Goal: Information Seeking & Learning: Compare options

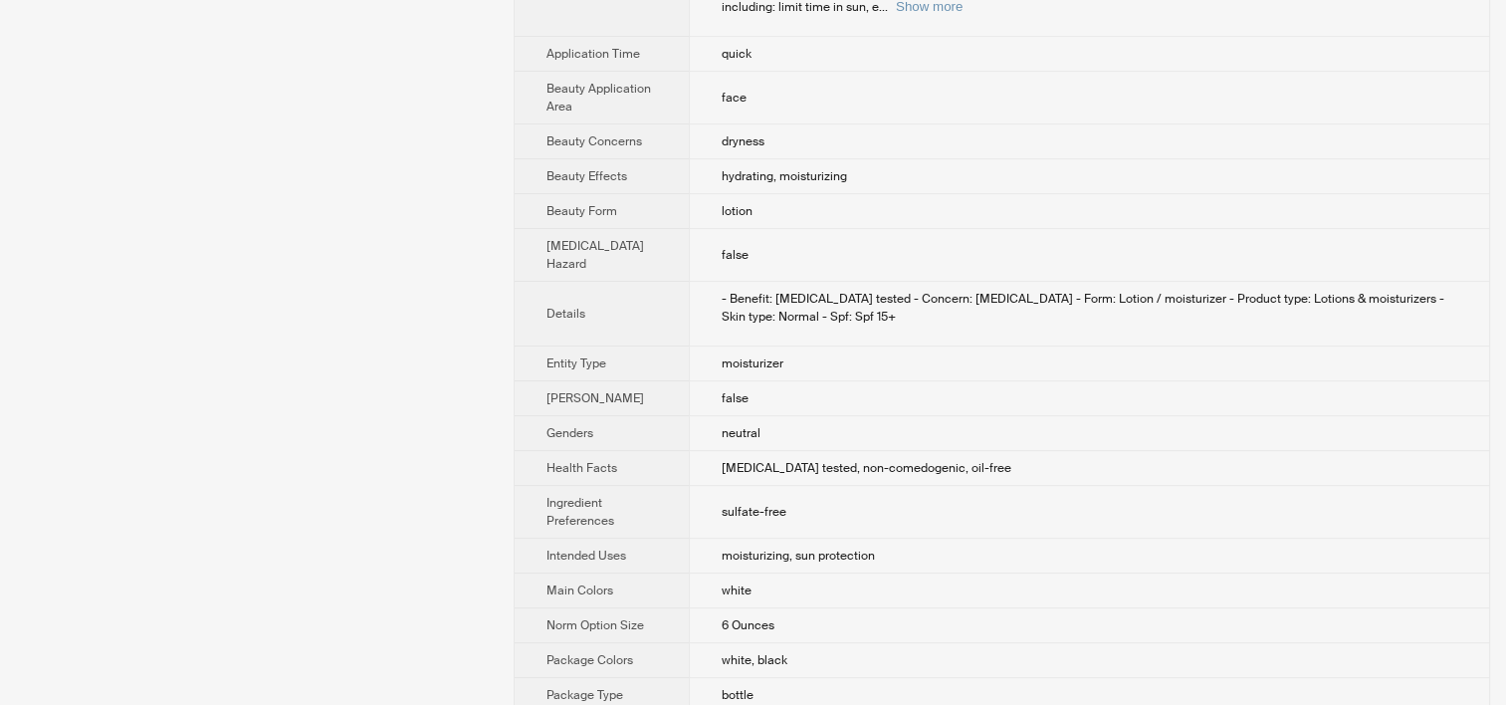
scroll to position [346, 0]
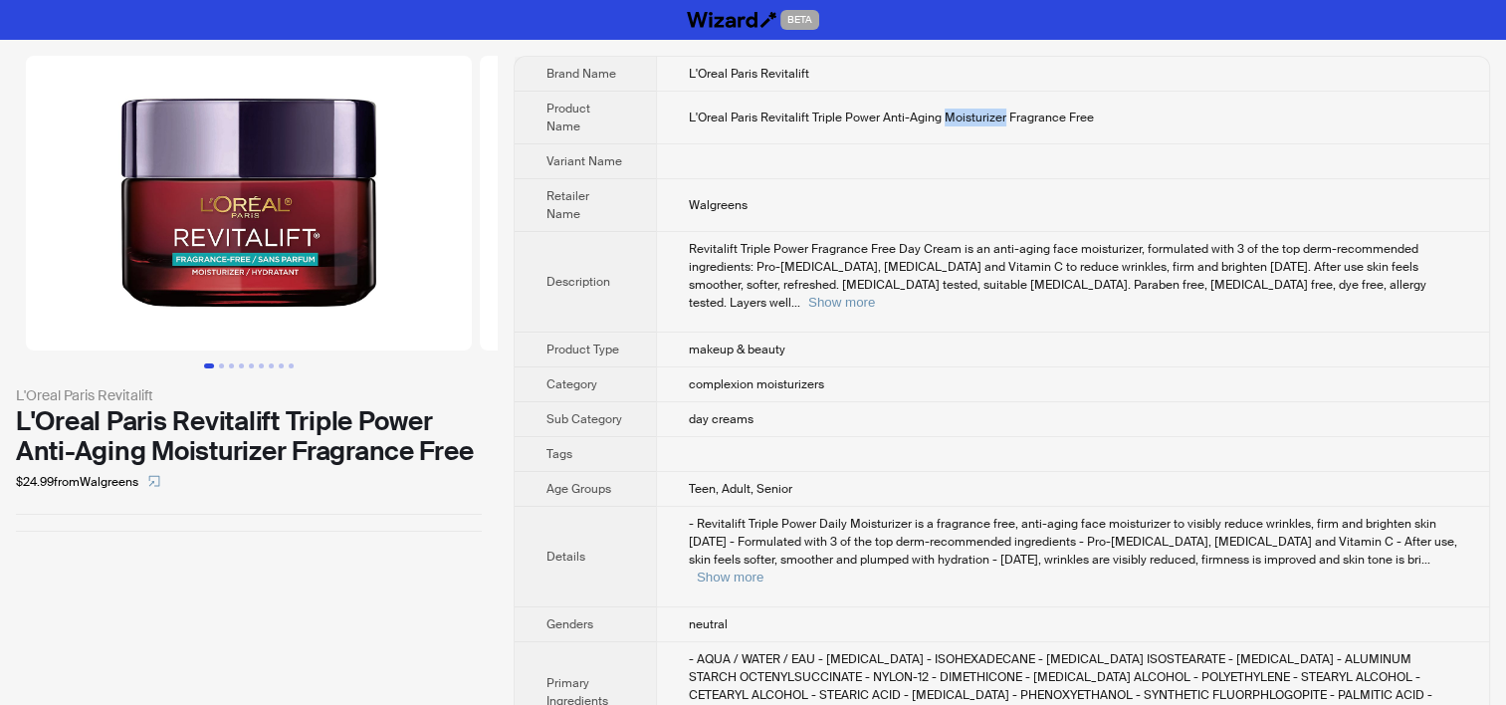
drag, startPoint x: 968, startPoint y: 112, endPoint x: 1000, endPoint y: 112, distance: 32.8
click at [1000, 112] on span "L'Oreal Paris Revitalift Triple Power Anti-Aging Moisturizer Fragrance Free" at bounding box center [891, 117] width 405 height 16
drag, startPoint x: 926, startPoint y: 503, endPoint x: 982, endPoint y: 502, distance: 56.7
click at [982, 516] on span "- Revitalift Triple Power Daily Moisturizer is a fragrance free, anti-aging fac…" at bounding box center [1073, 542] width 768 height 52
copy span "fragrance"
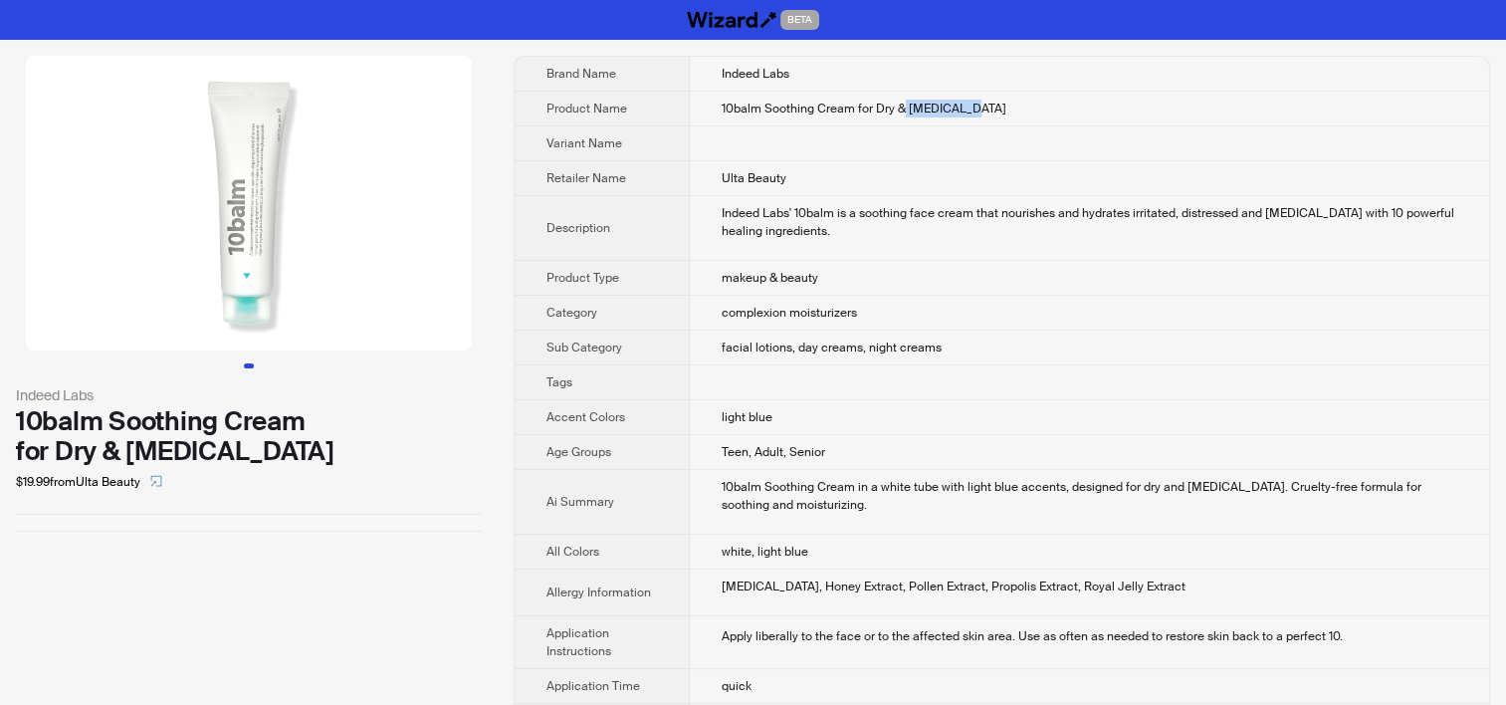
drag, startPoint x: 882, startPoint y: 107, endPoint x: 938, endPoint y: 110, distance: 55.9
click at [938, 110] on span "10balm Soothing Cream for Dry & Sensitive Skin" at bounding box center [864, 109] width 285 height 16
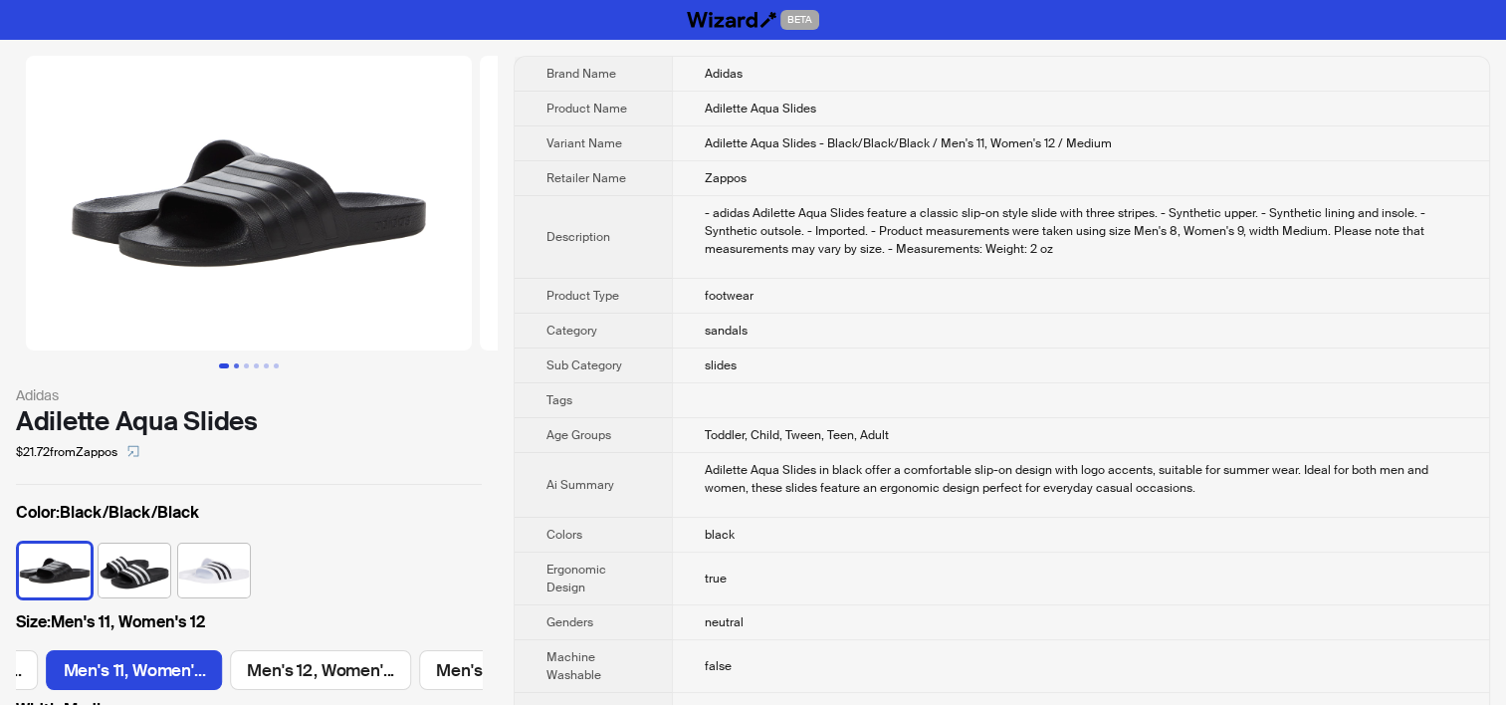
click at [239, 363] on button "Go to slide 2" at bounding box center [236, 365] width 5 height 5
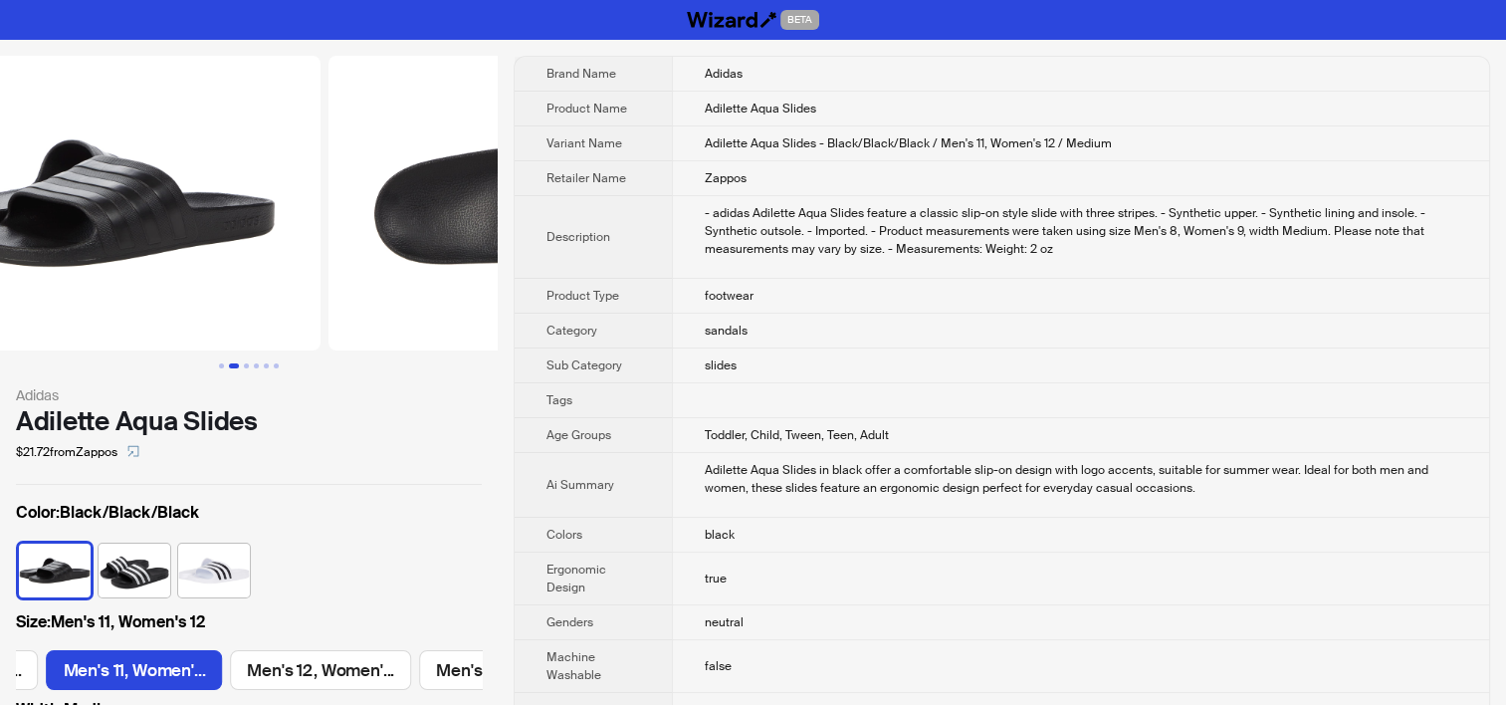
click at [940, 494] on td "Adilette Aqua Slides in black offer a comfortable slip-on design with logo acce…" at bounding box center [1080, 485] width 817 height 65
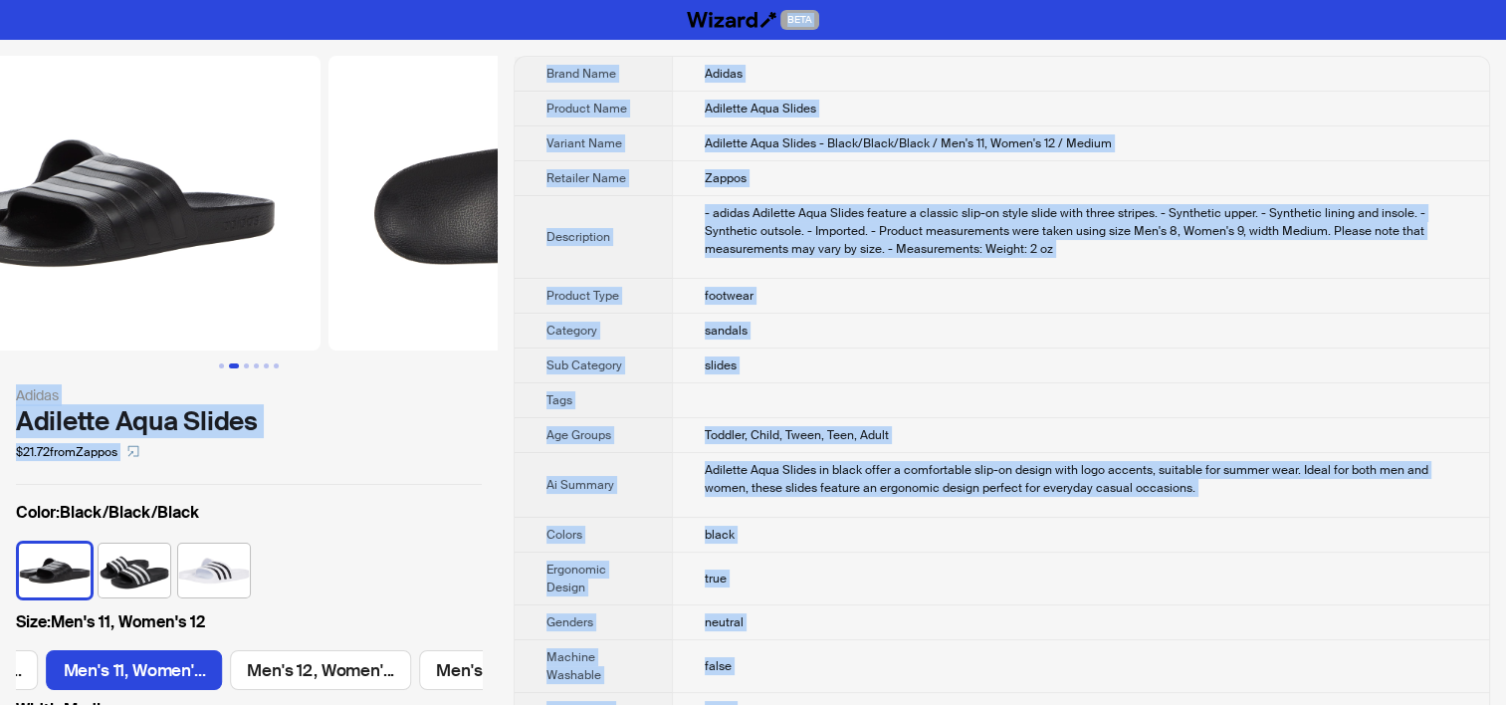
copy div "BETA Adidas Adilette Aqua Slides $21.72 from Zappos Color : Black/Black/Black S…"
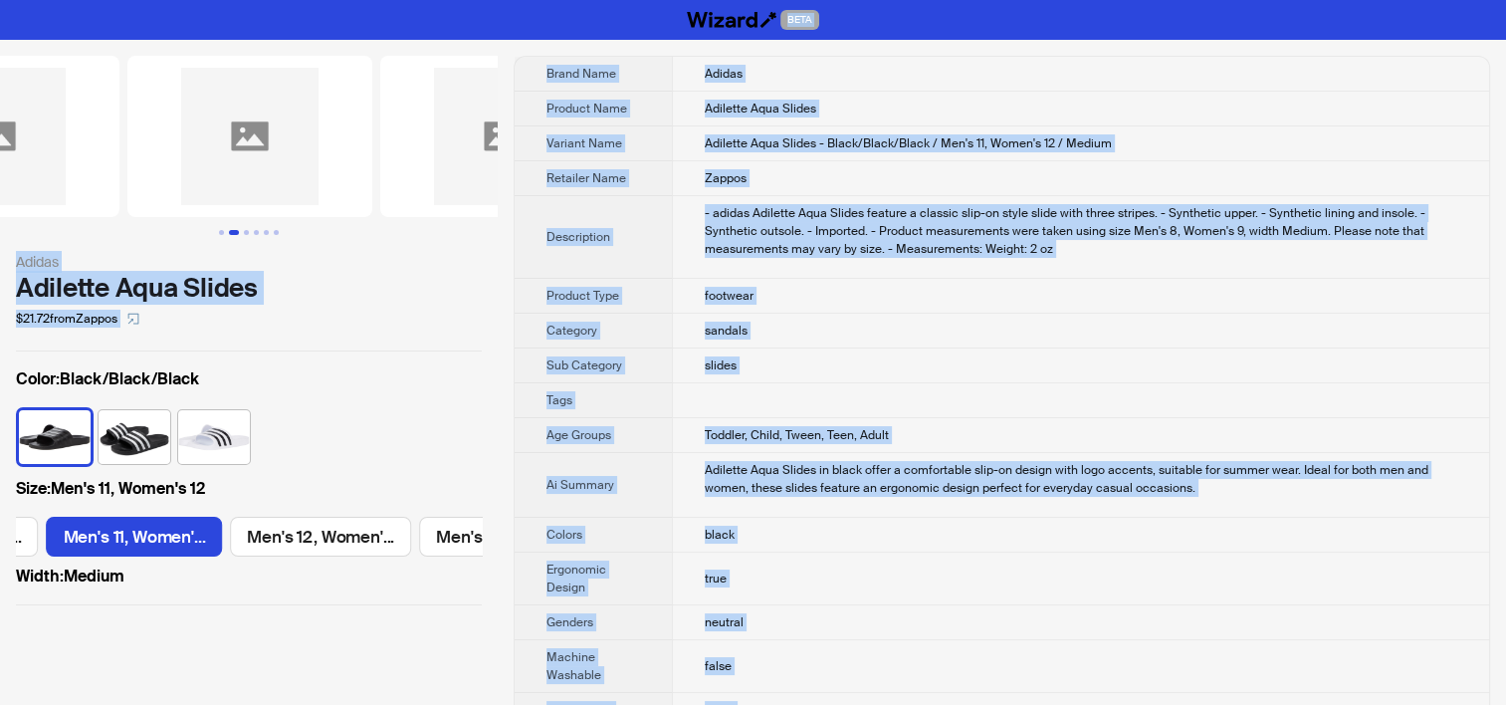
click at [778, 222] on div "- adidas Adilette Aqua Slides feature a classic slip-on style slide with three …" at bounding box center [1081, 231] width 753 height 54
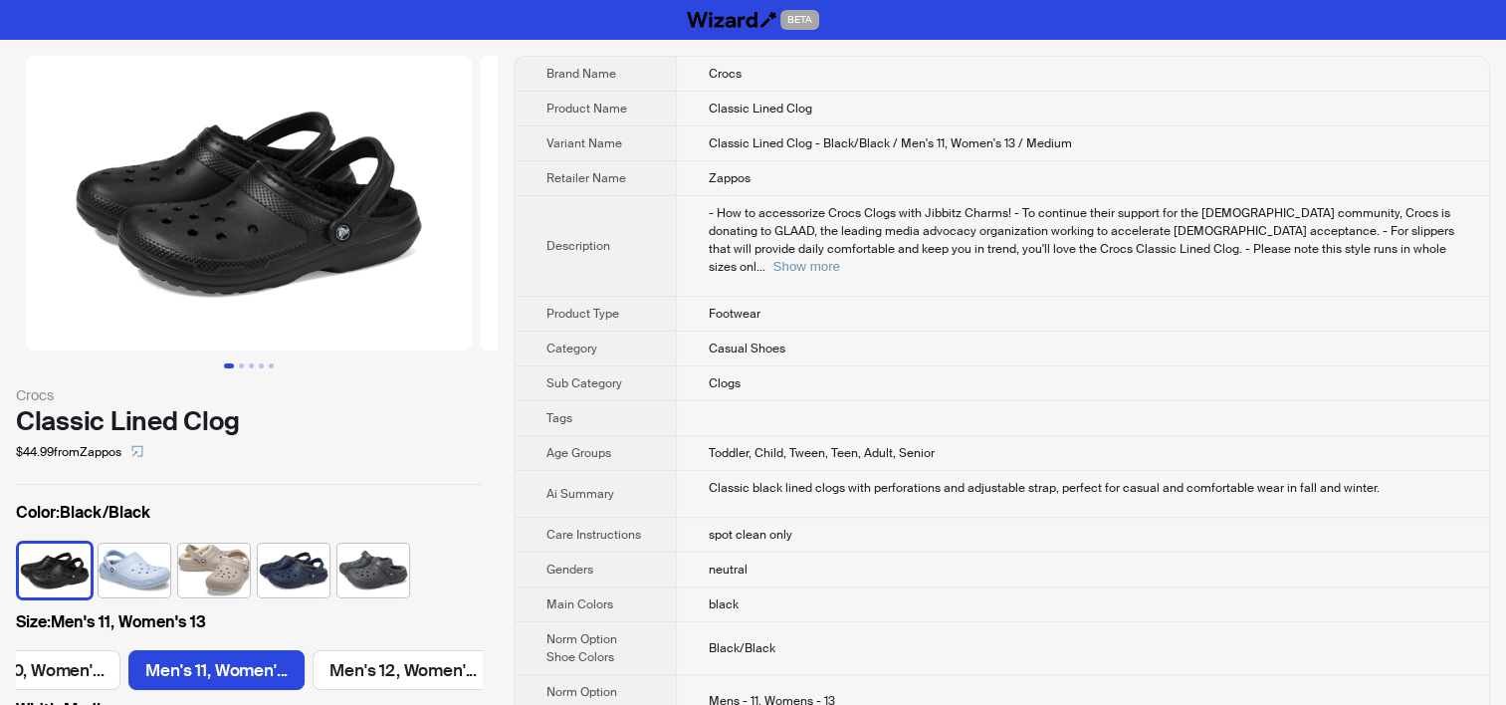
scroll to position [0, 540]
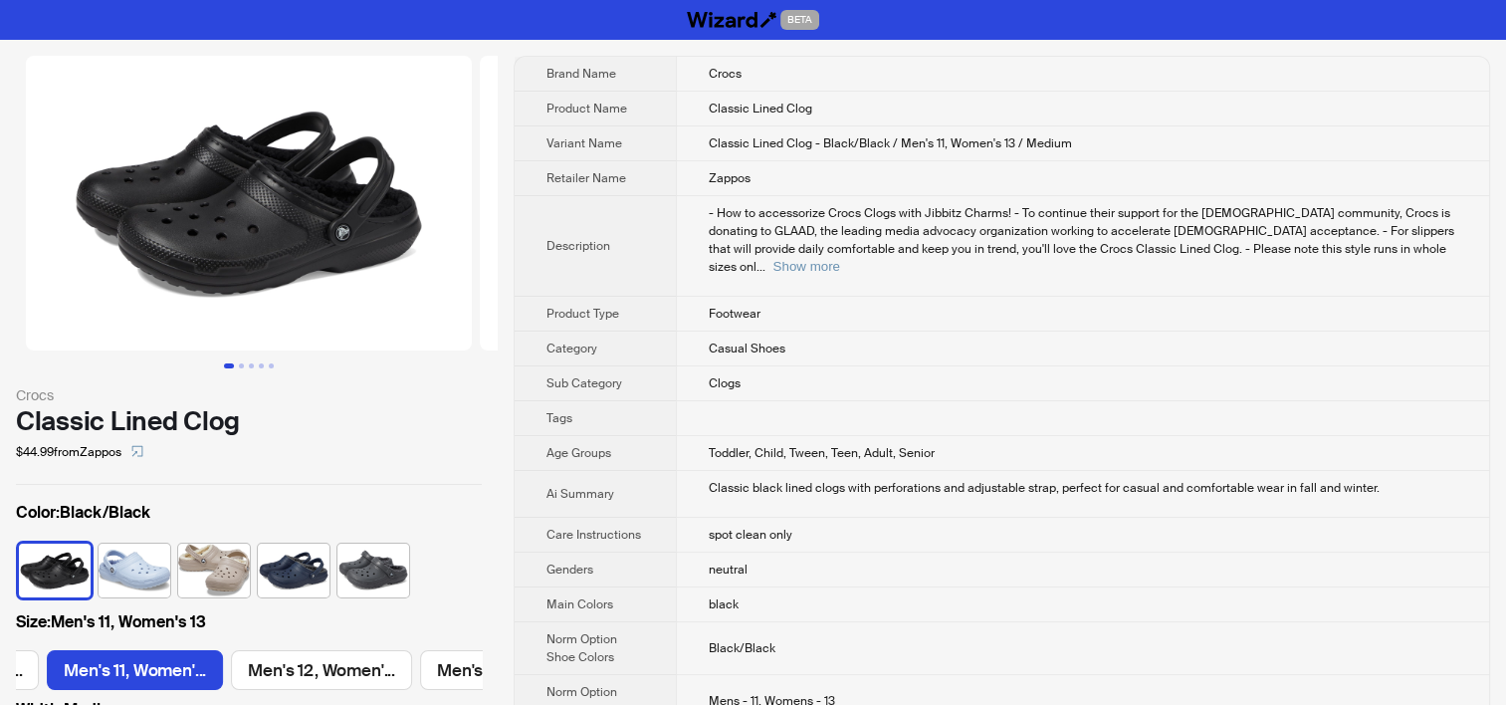
click at [892, 518] on td "spot clean only" at bounding box center [1082, 535] width 813 height 35
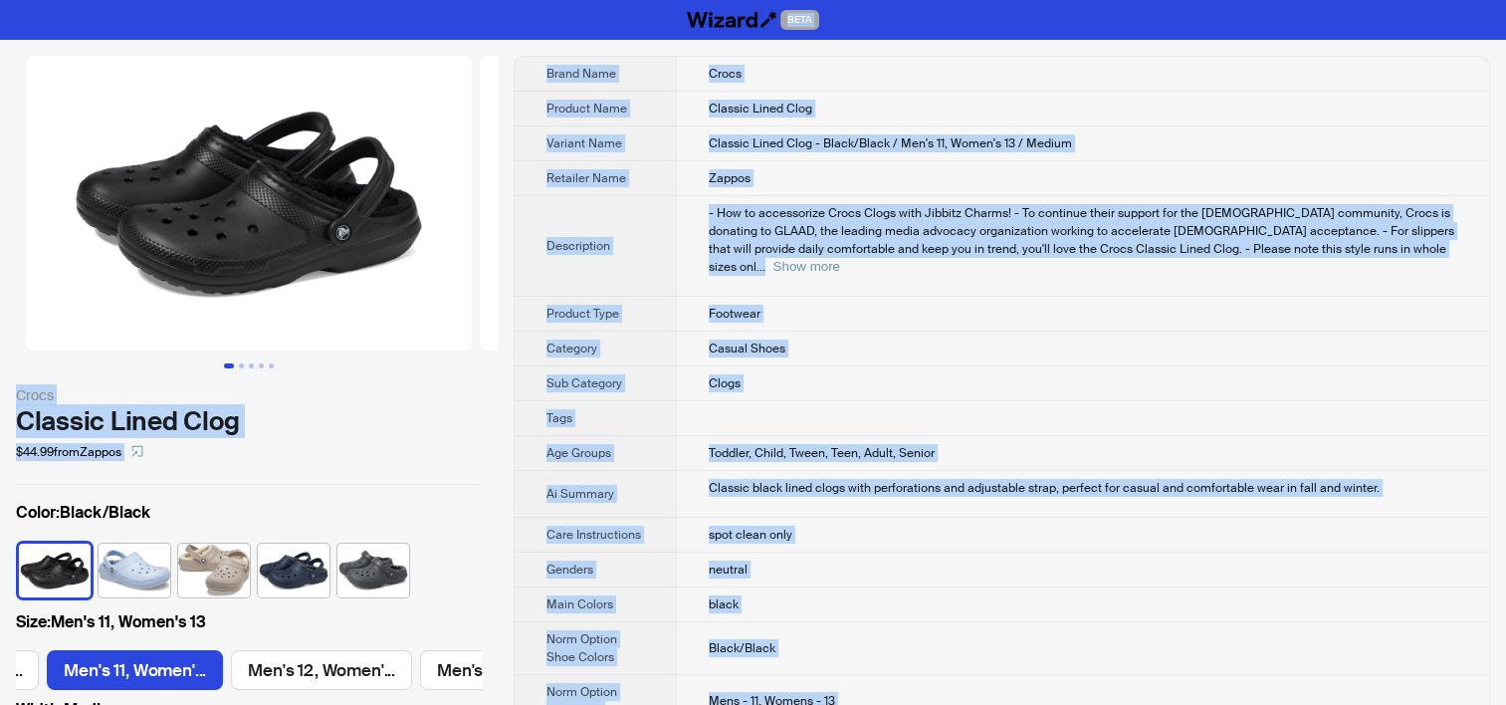
copy div "BETA Crocs Classic Lined Clog $44.99 from Zappos Color : Black/Black Size : Men…"
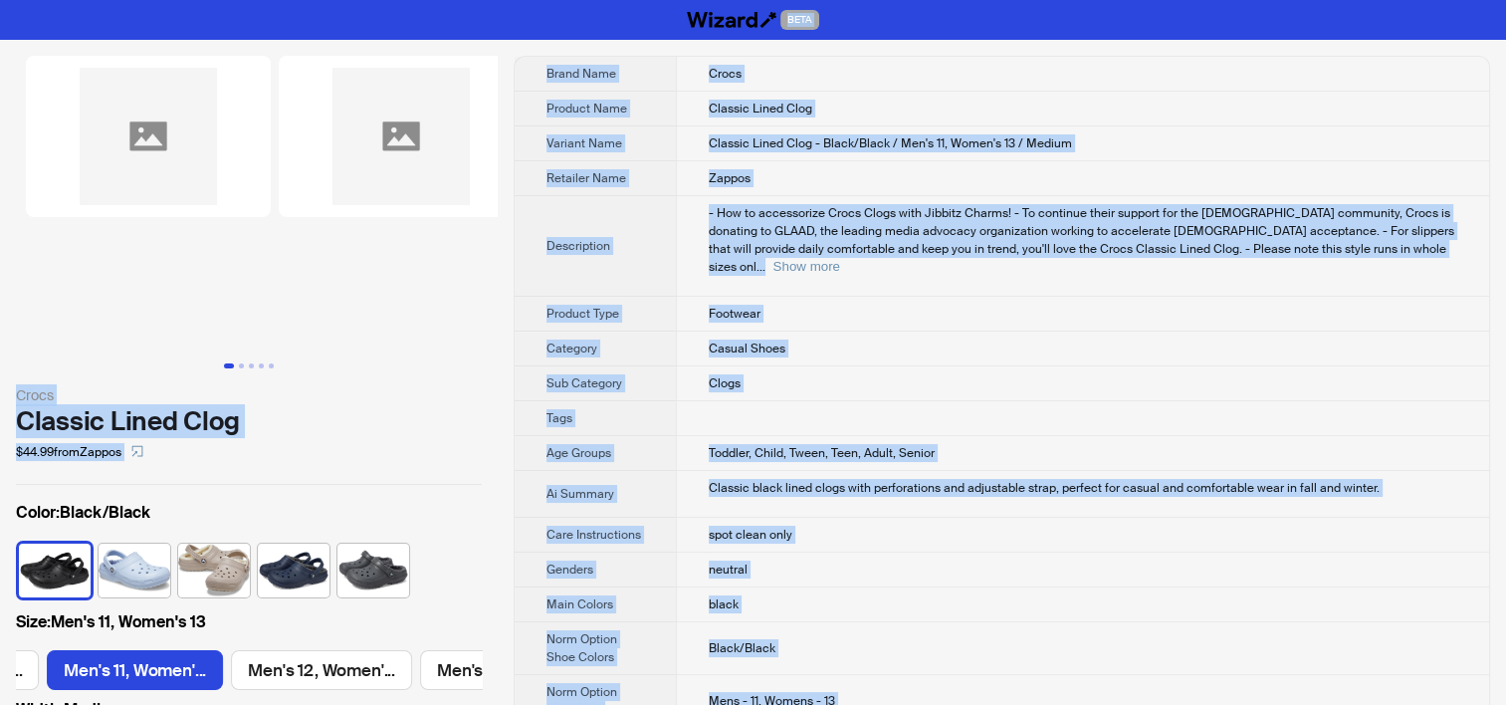
click at [708, 149] on td "Classic Lined Clog - Black/Black / Men's 11, Women's 13 / Medium" at bounding box center [1082, 143] width 813 height 35
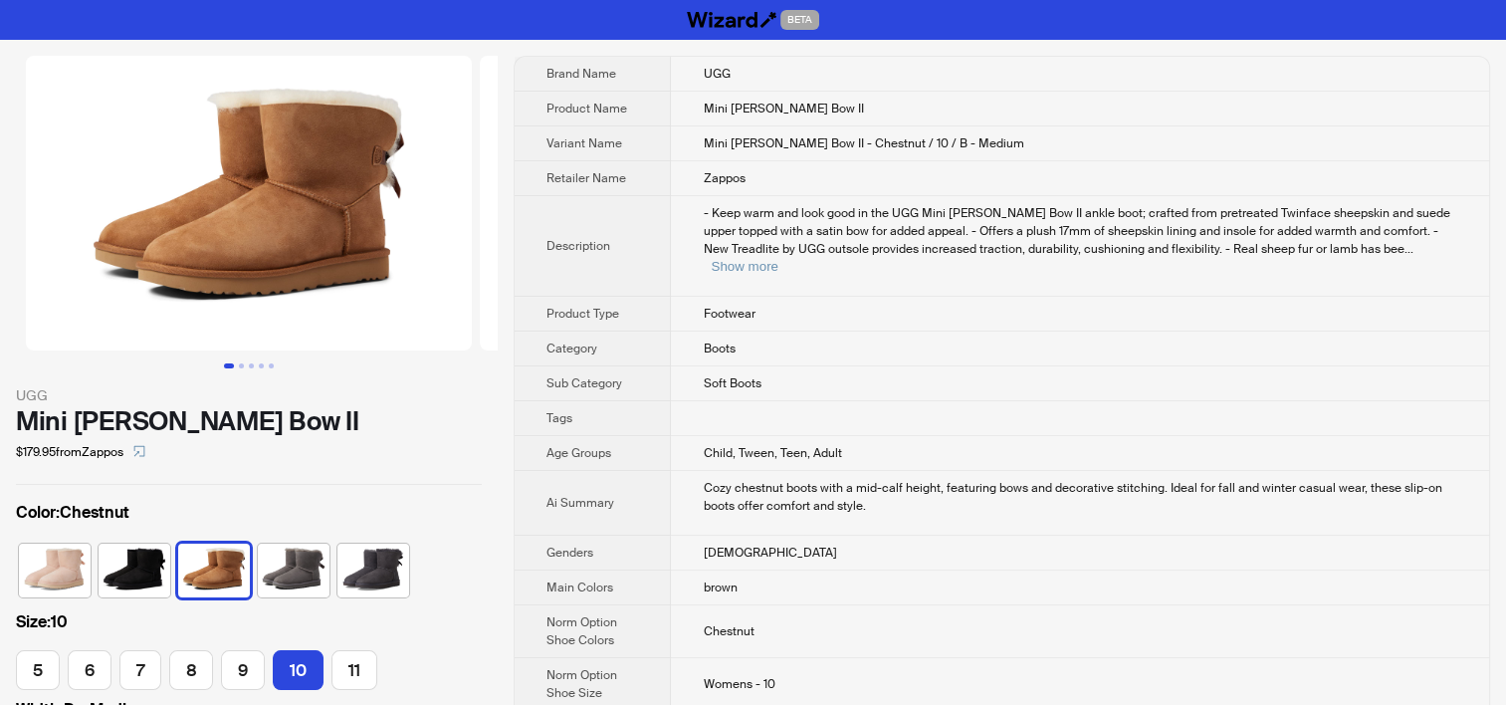
click at [690, 366] on td "Soft Boots" at bounding box center [1080, 383] width 818 height 35
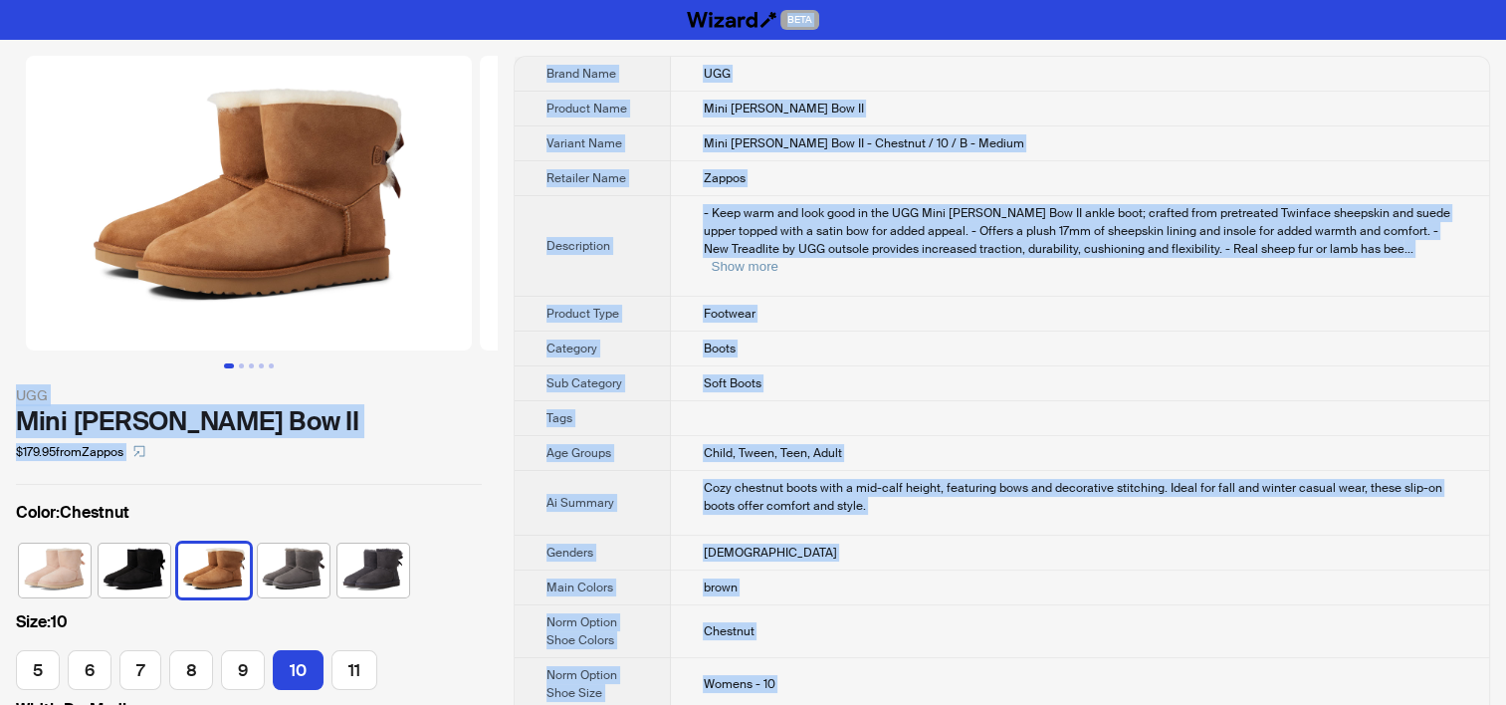
copy div "BETA UGG Mini Bailey Bow II $179.95 from Zappos Color : Chestnut Size : 10 5 6 …"
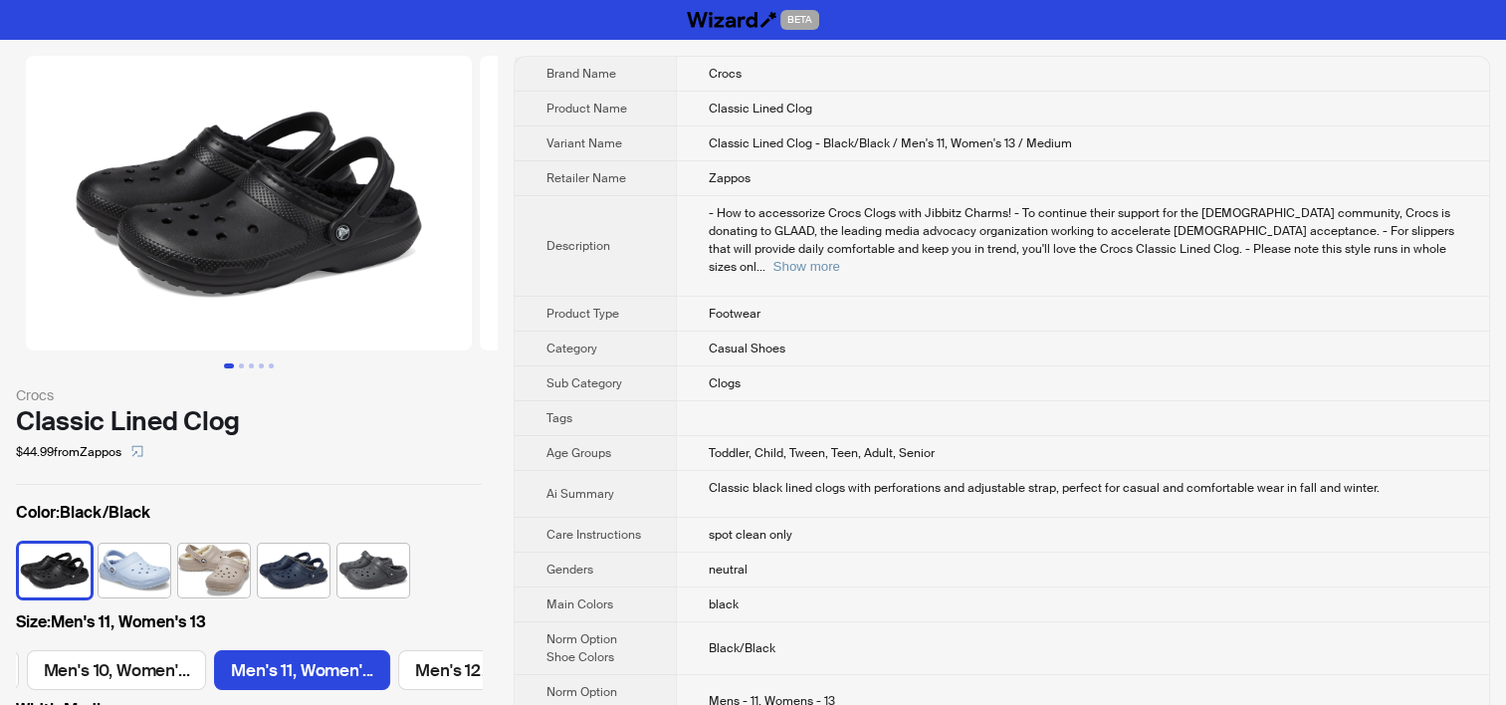
scroll to position [0, 540]
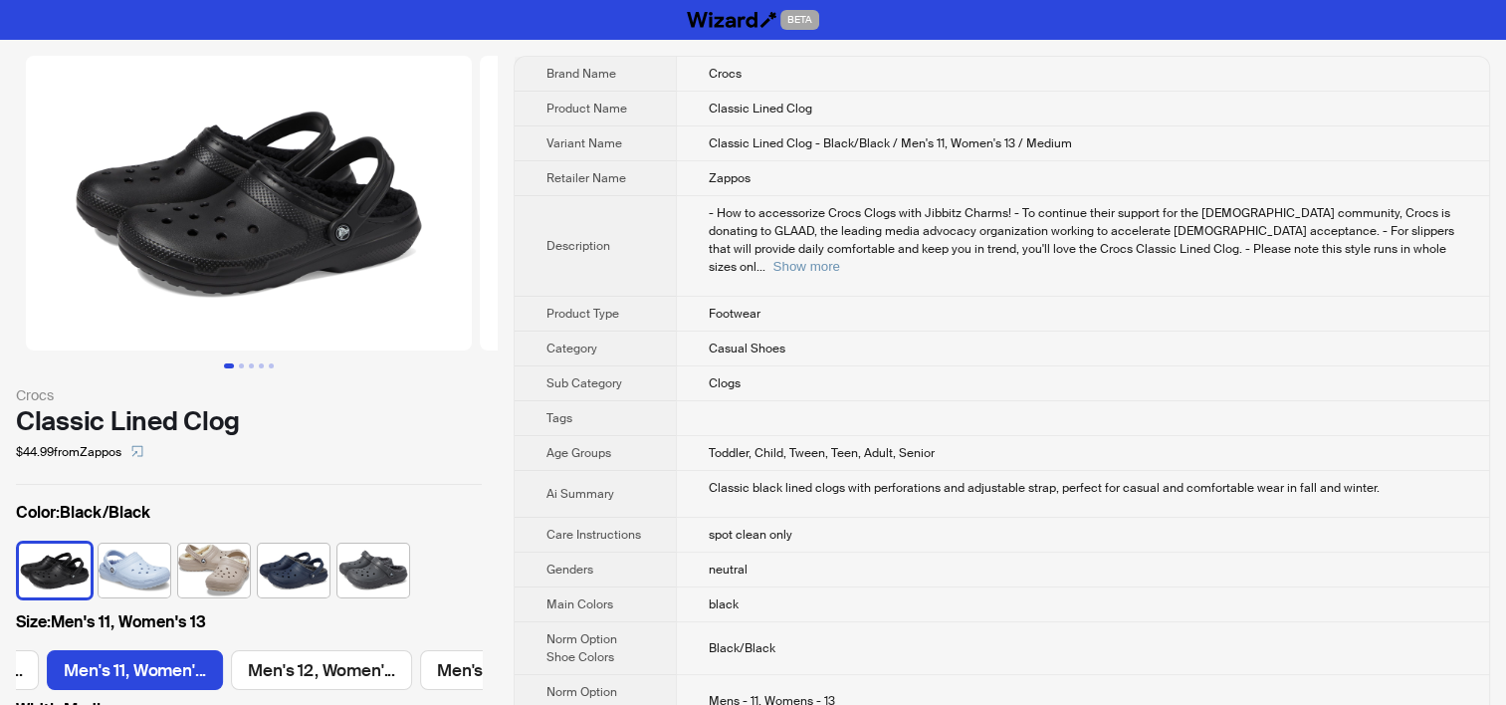
click at [754, 340] on span "Casual Shoes" at bounding box center [747, 348] width 77 height 16
drag, startPoint x: 754, startPoint y: 329, endPoint x: 771, endPoint y: 328, distance: 17.9
click at [771, 340] on span "Casual Shoes" at bounding box center [747, 348] width 77 height 16
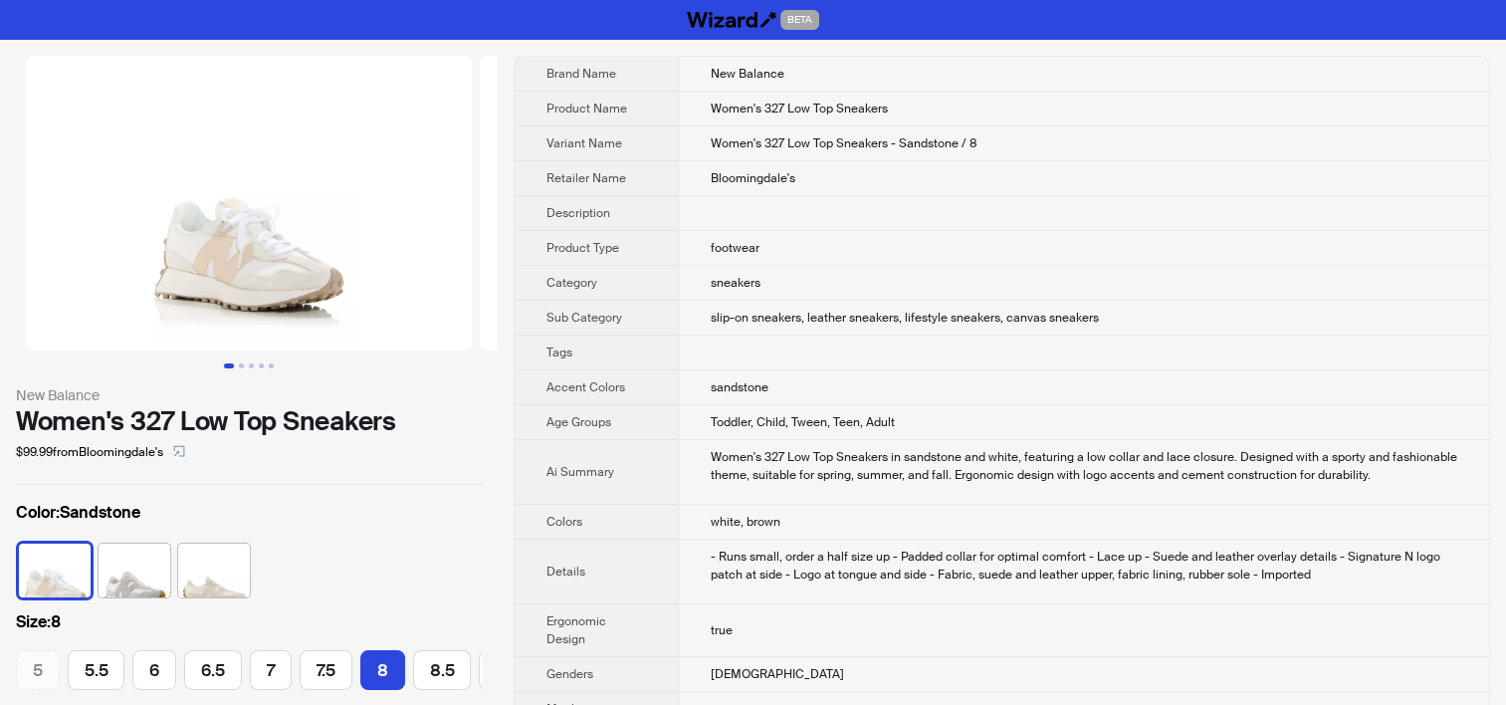
scroll to position [0, 285]
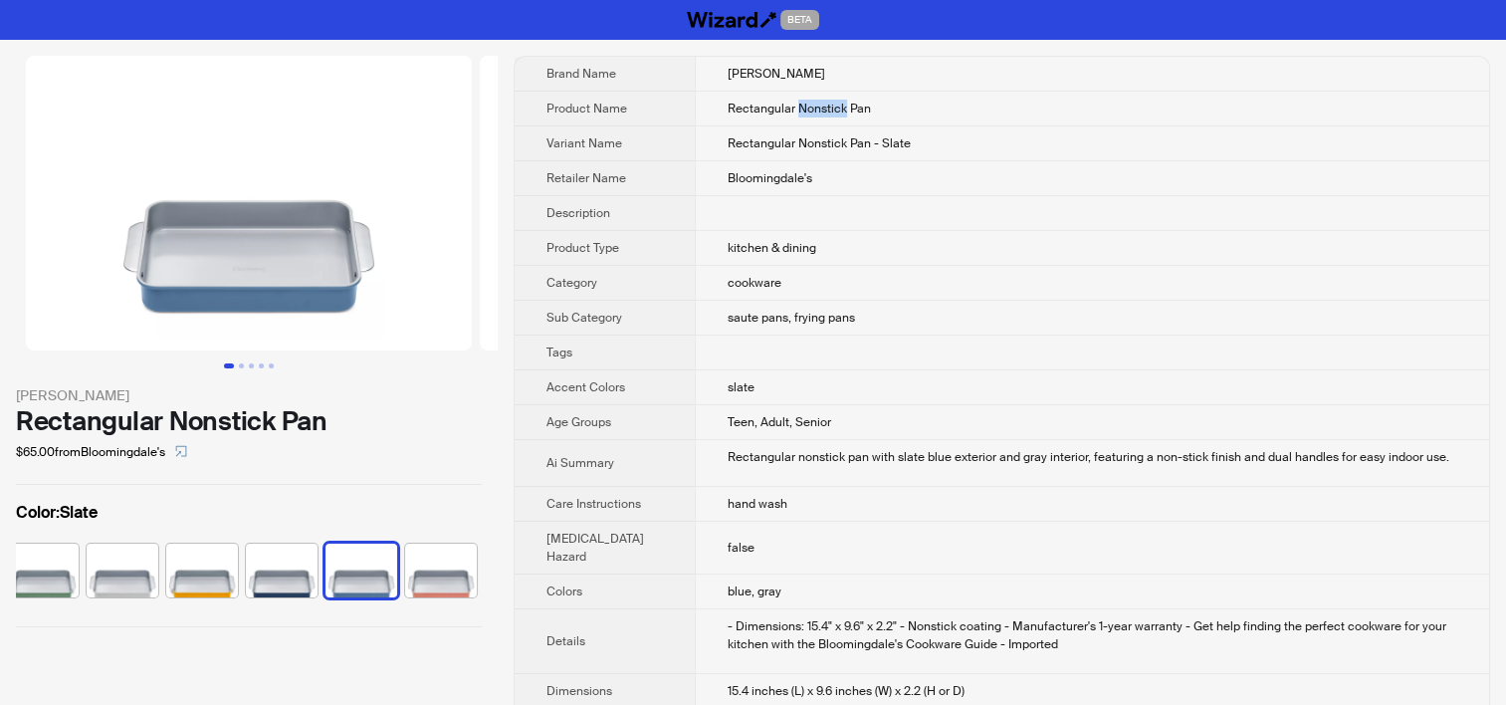
drag, startPoint x: 776, startPoint y: 106, endPoint x: 825, endPoint y: 105, distance: 48.8
click at [825, 105] on span "Rectangular Nonstick Pan" at bounding box center [799, 109] width 143 height 16
copy span "Nonstick"
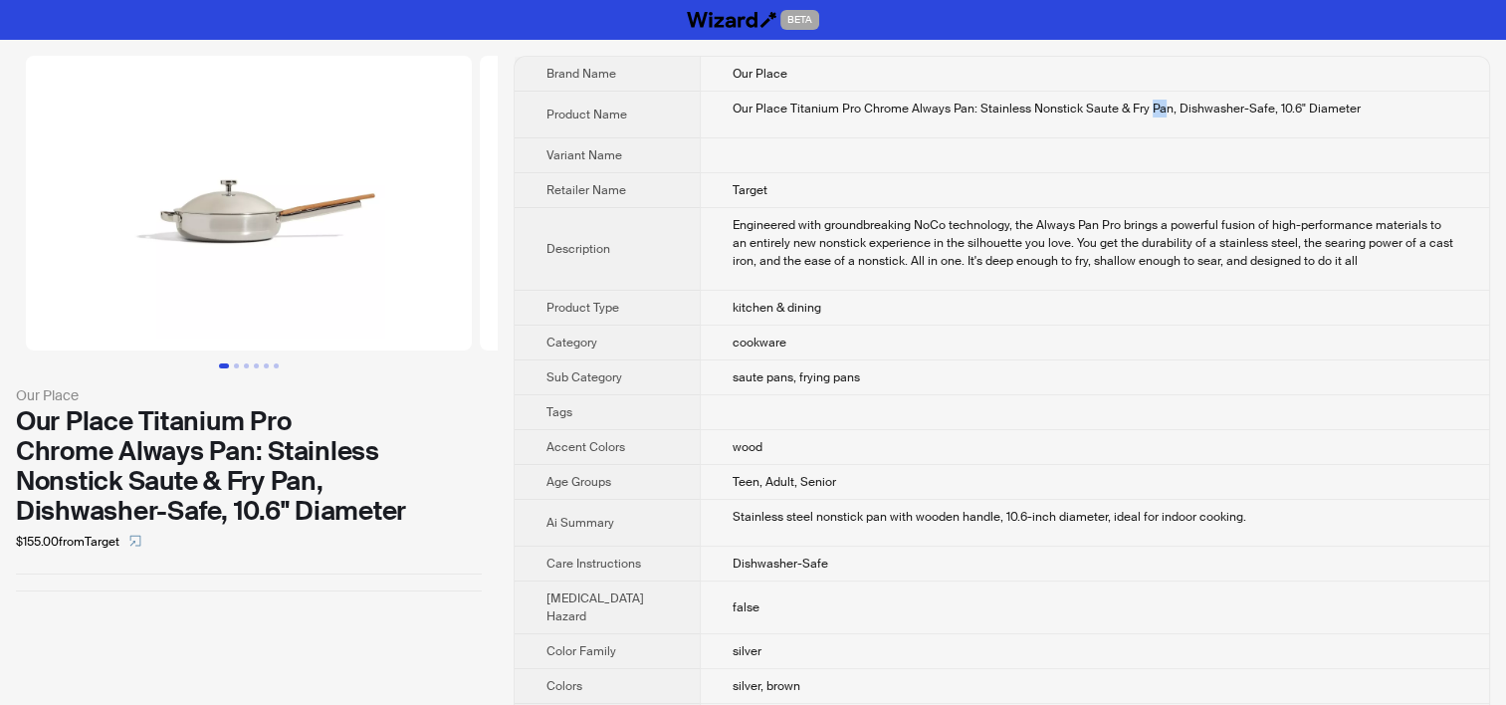
drag, startPoint x: 1128, startPoint y: 107, endPoint x: 1144, endPoint y: 107, distance: 15.9
click at [1144, 107] on div "Our Place Titanium Pro Chrome Always Pan: Stainless Nonstick Saute & Fry Pan, D…" at bounding box center [1095, 109] width 725 height 18
copy div "Pa"
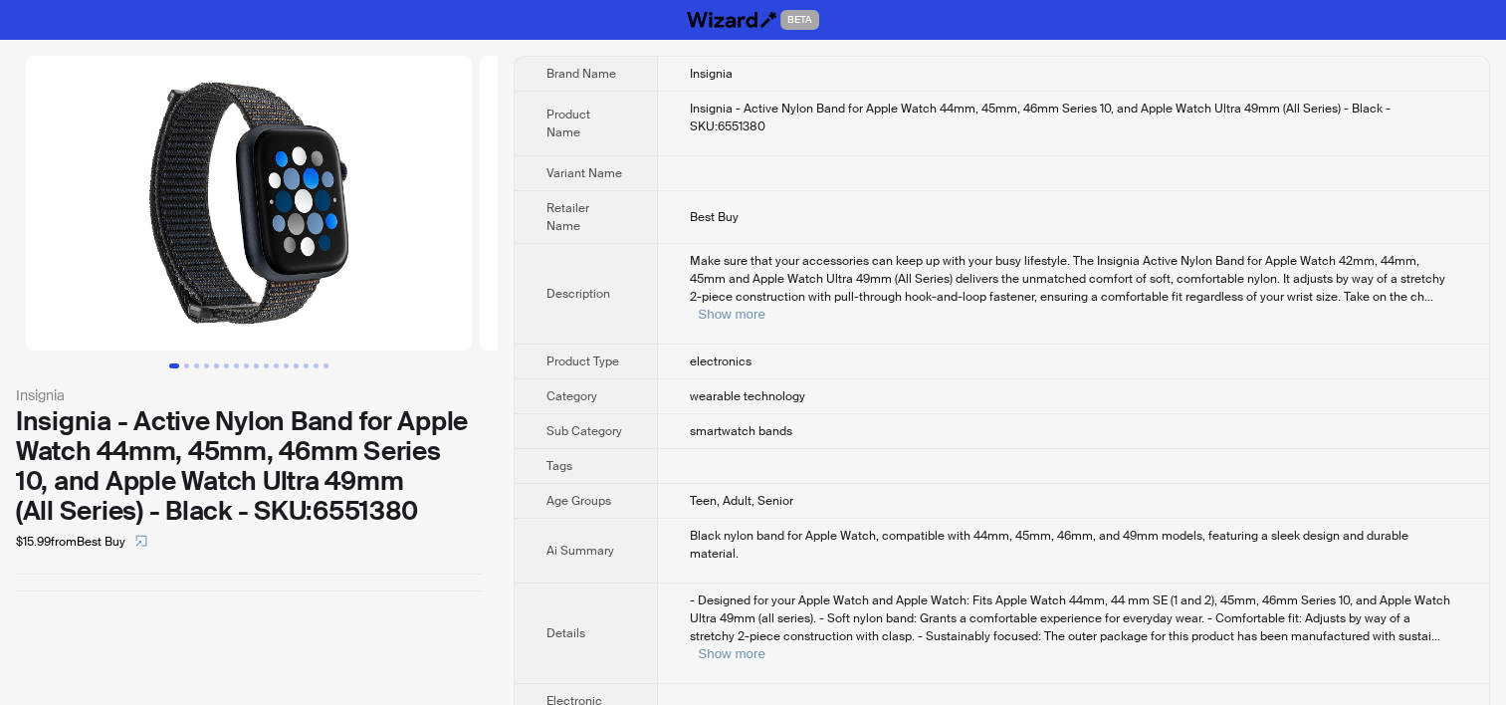
click at [876, 254] on span "Make sure that your accessories can keep up with your busy lifestyle. The Insig…" at bounding box center [1068, 279] width 756 height 52
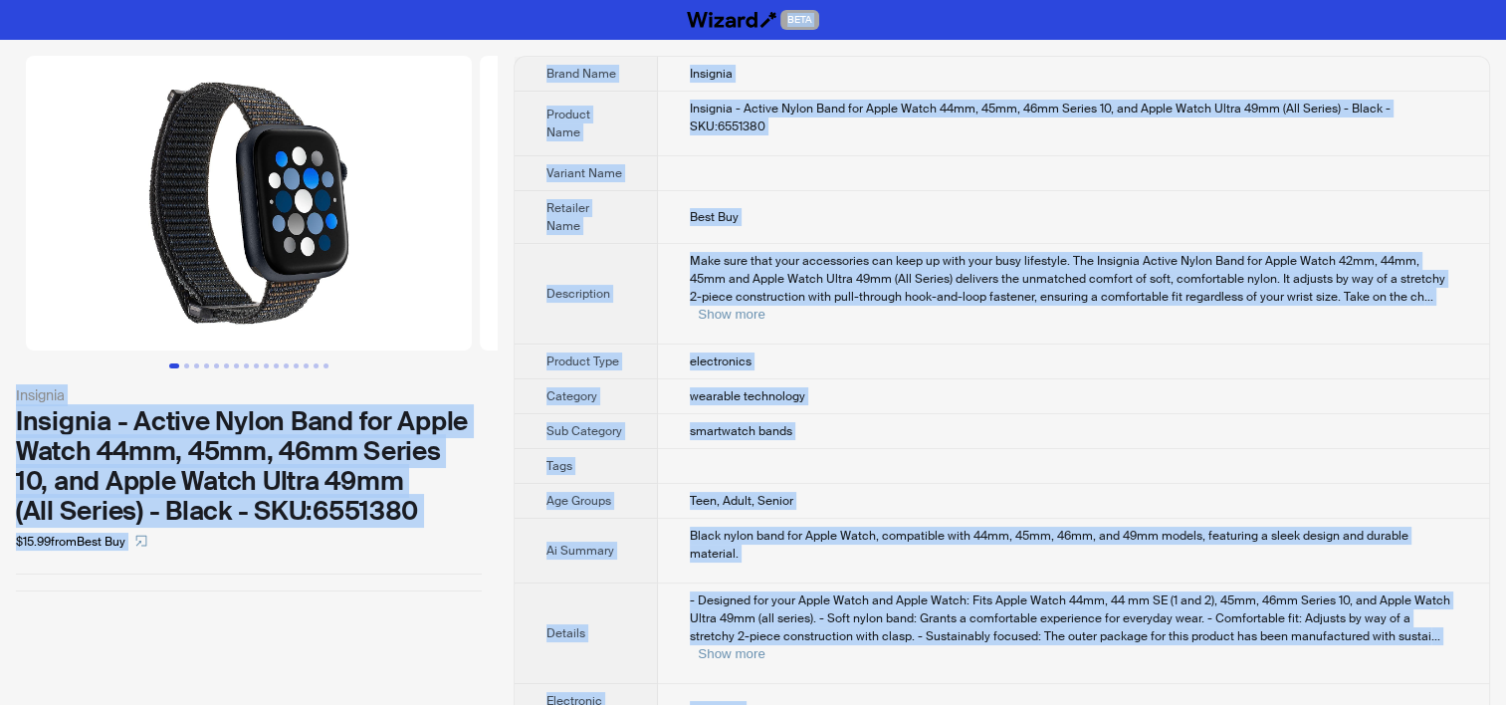
copy div "BETA Insignia Insignia - Active Nylon Band for Apple Watch 44mm, 45mm, 46mm Ser…"
click at [135, 614] on div "Insignia Insignia - Active Nylon Band for Apple Watch 44mm, 45mm, 46mm Series 1…" at bounding box center [249, 525] width 498 height 971
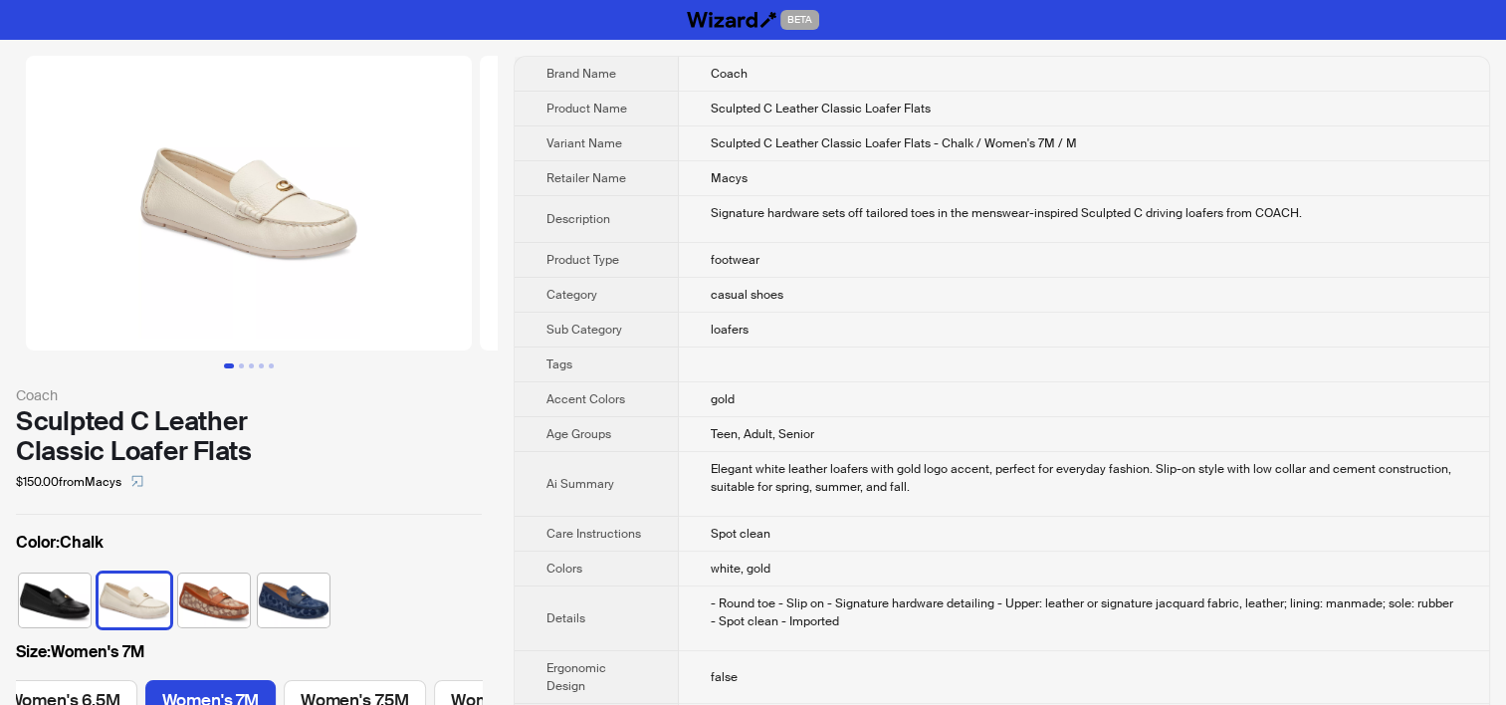
scroll to position [0, 545]
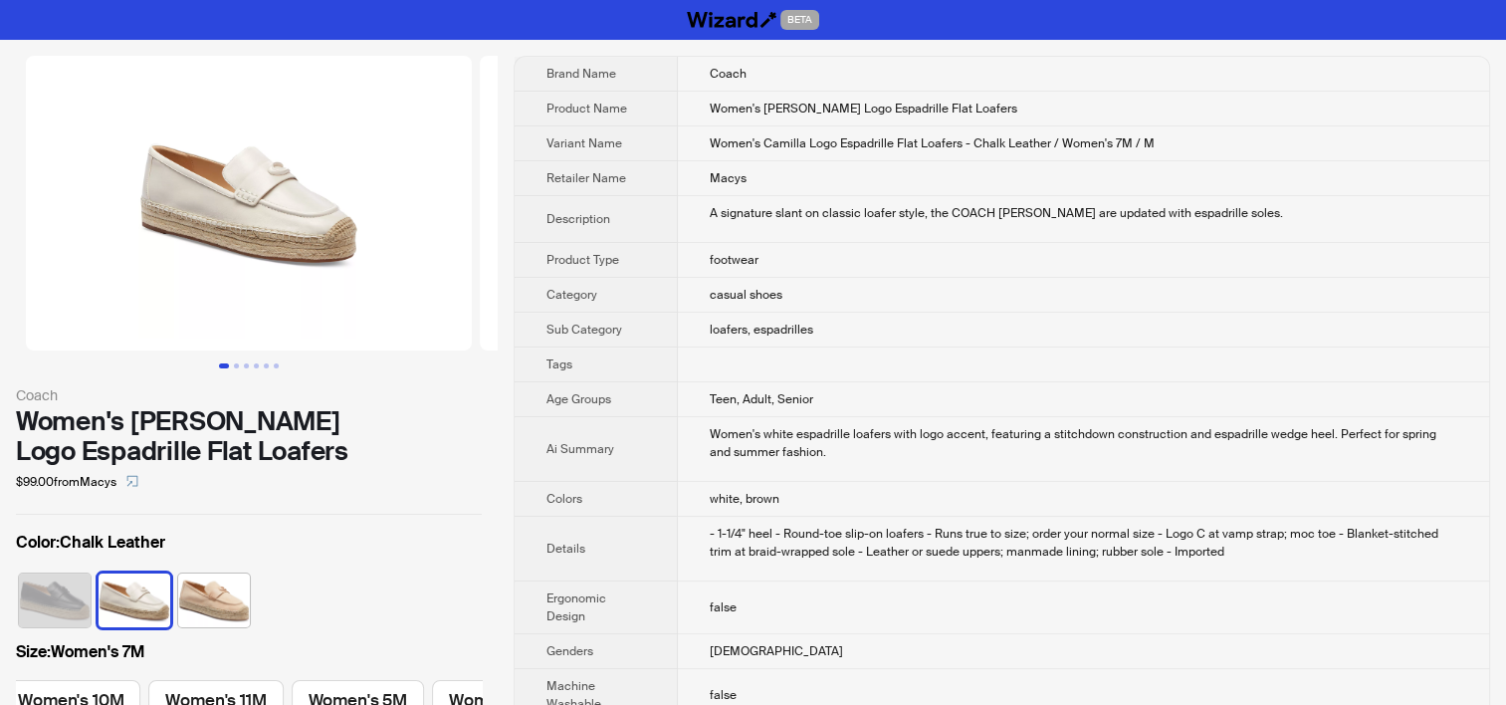
scroll to position [0, 990]
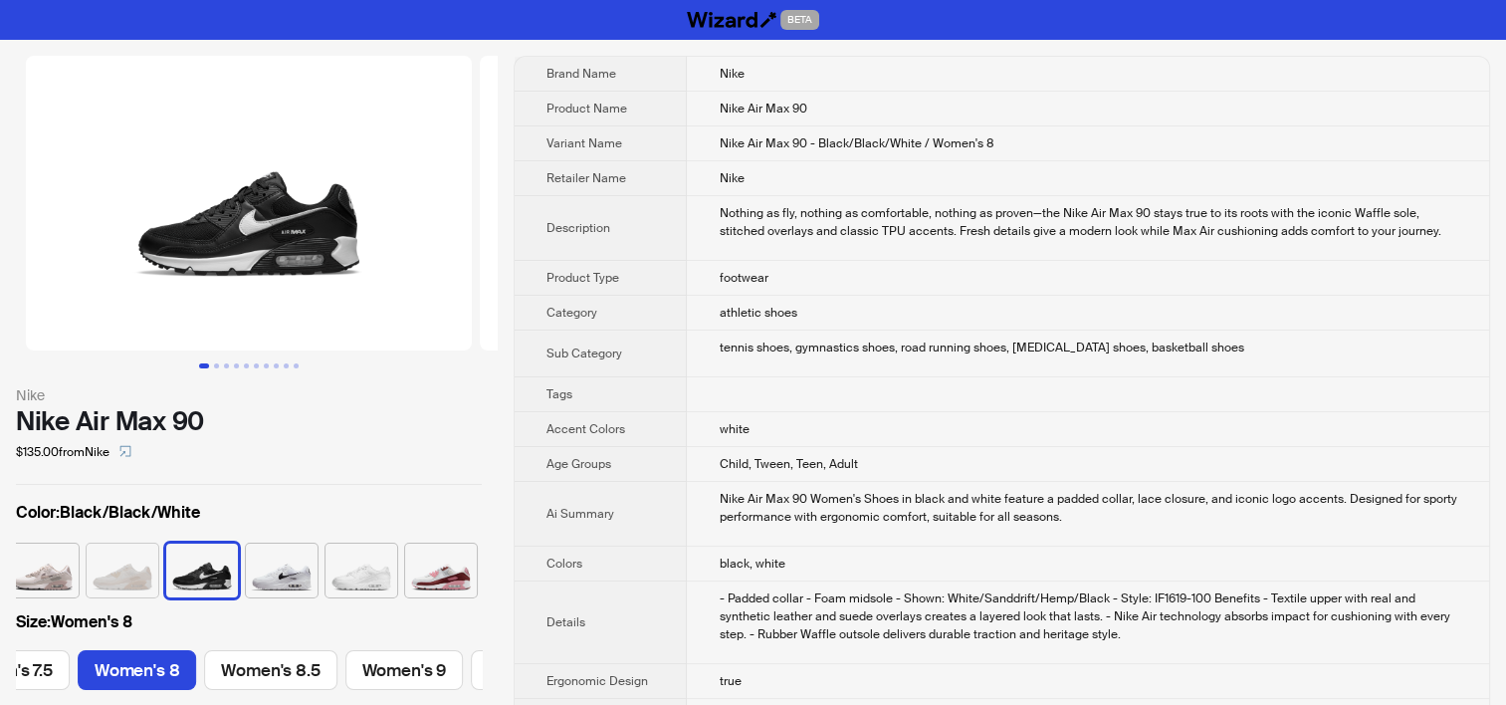
scroll to position [0, 752]
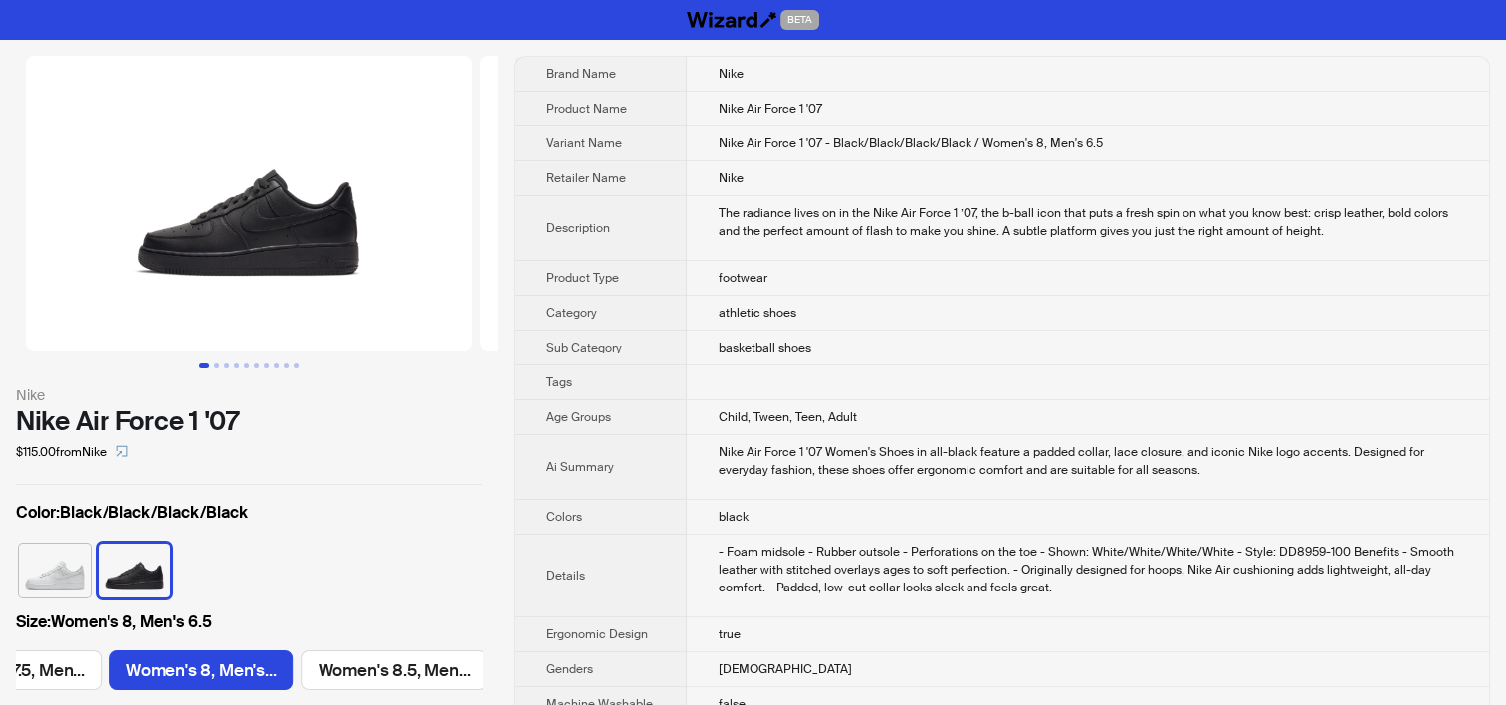
scroll to position [0, 1115]
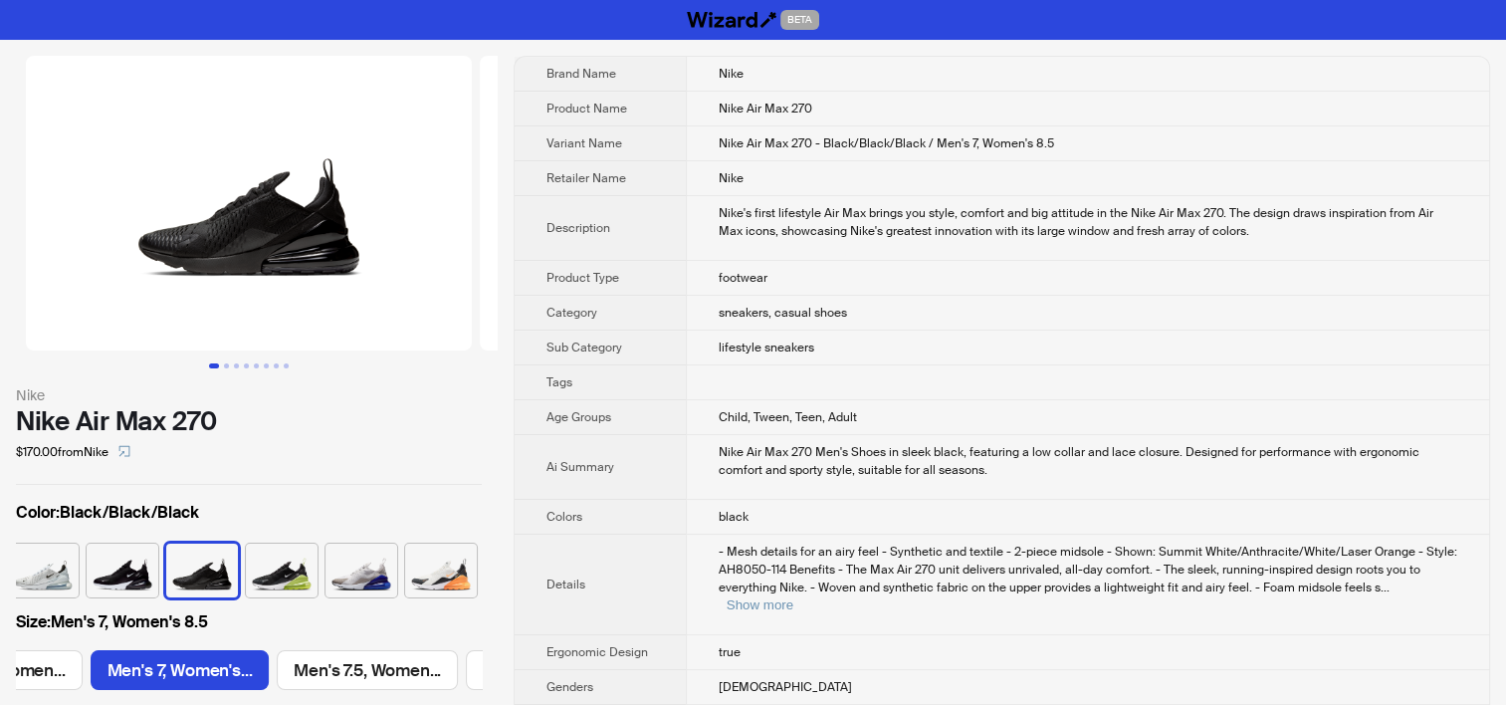
scroll to position [0, 350]
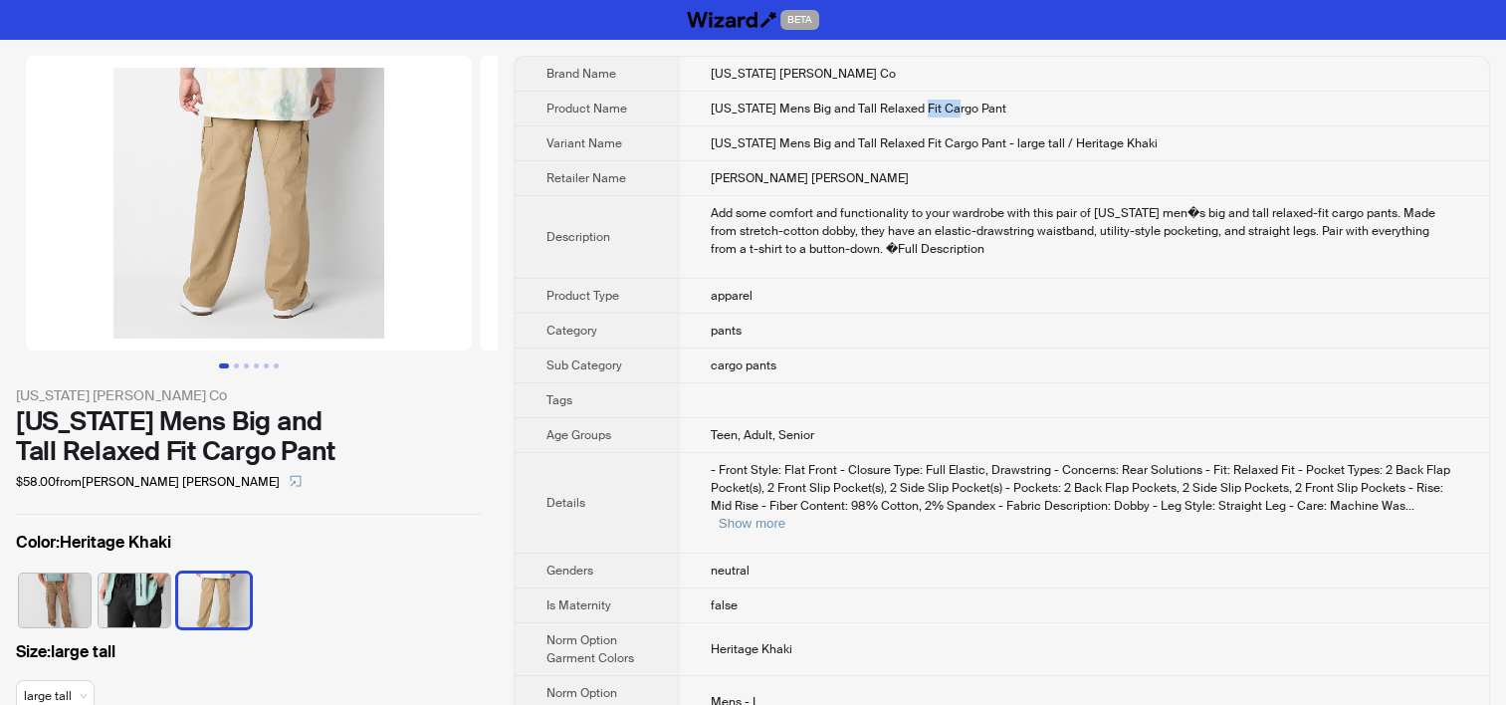
drag, startPoint x: 926, startPoint y: 108, endPoint x: 952, endPoint y: 108, distance: 25.9
click at [952, 108] on span "Arizona Mens Big and Tall Relaxed Fit Cargo Pant" at bounding box center [859, 109] width 296 height 16
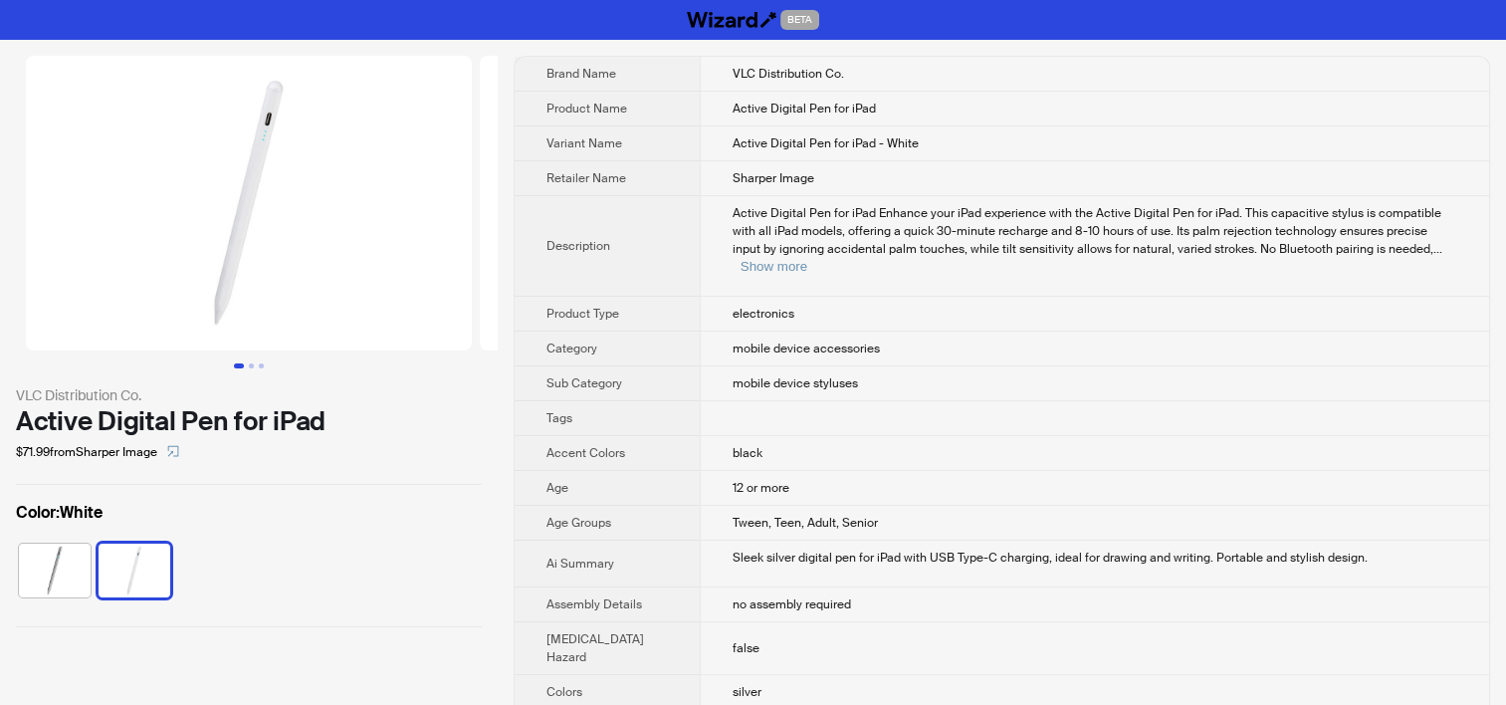
click at [798, 366] on td "mobile device styluses" at bounding box center [1094, 383] width 789 height 35
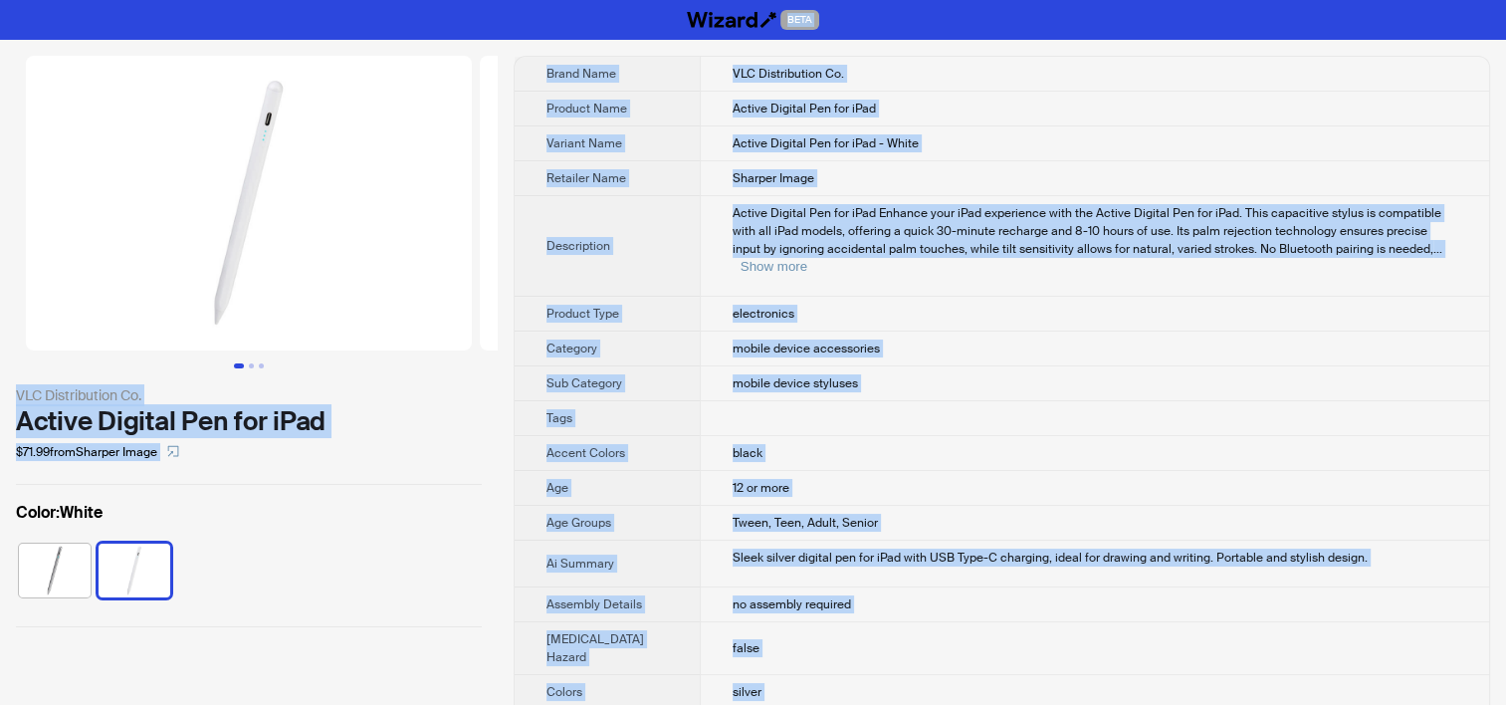
copy div "BETA VLC Distribution Co. Active Digital Pen for iPad $71.99 from Sharper Image…"
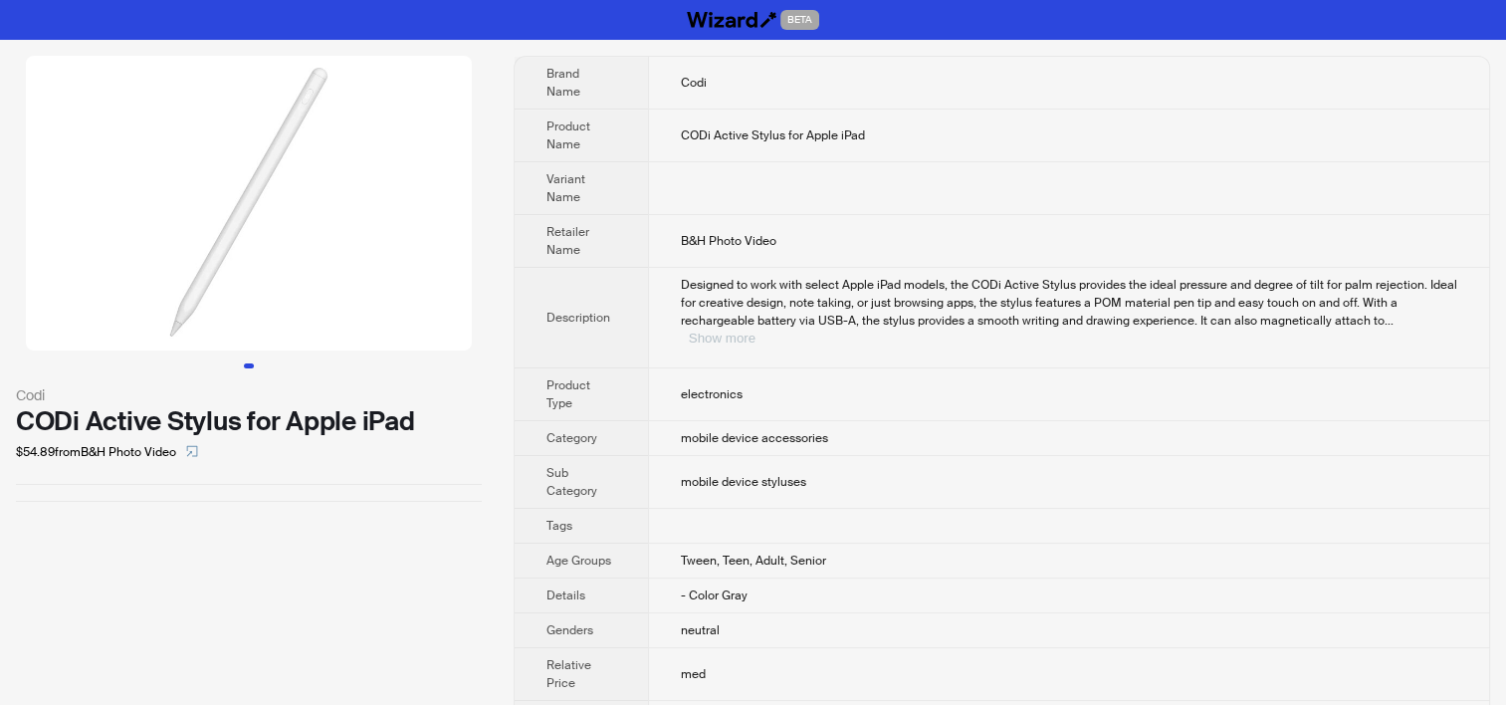
click at [756, 330] on button "Show more" at bounding box center [722, 337] width 67 height 15
click at [815, 446] on td "mobile device accessories" at bounding box center [1068, 438] width 842 height 35
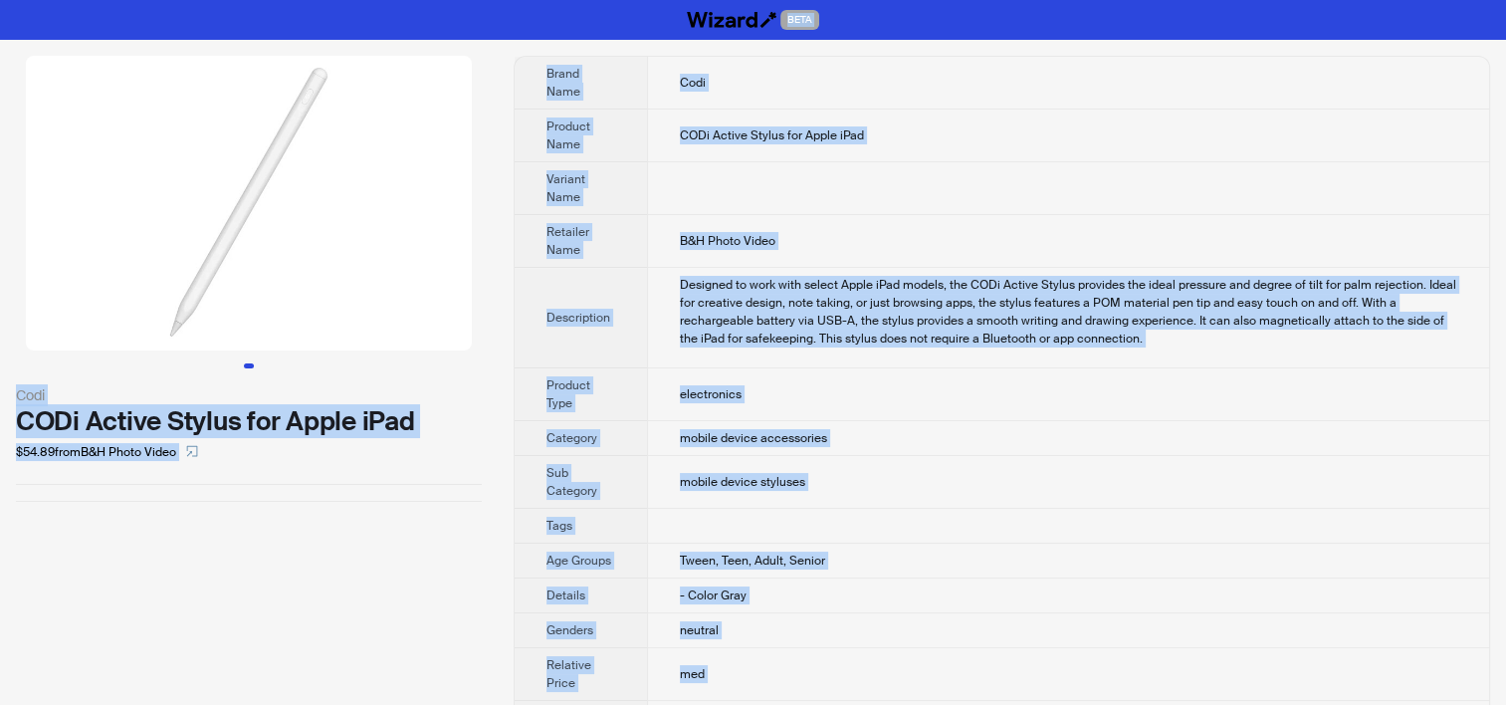
copy div "BETA Codi CODi Active Stylus for Apple iPad $54.89 from B&H Photo Video Brand N…"
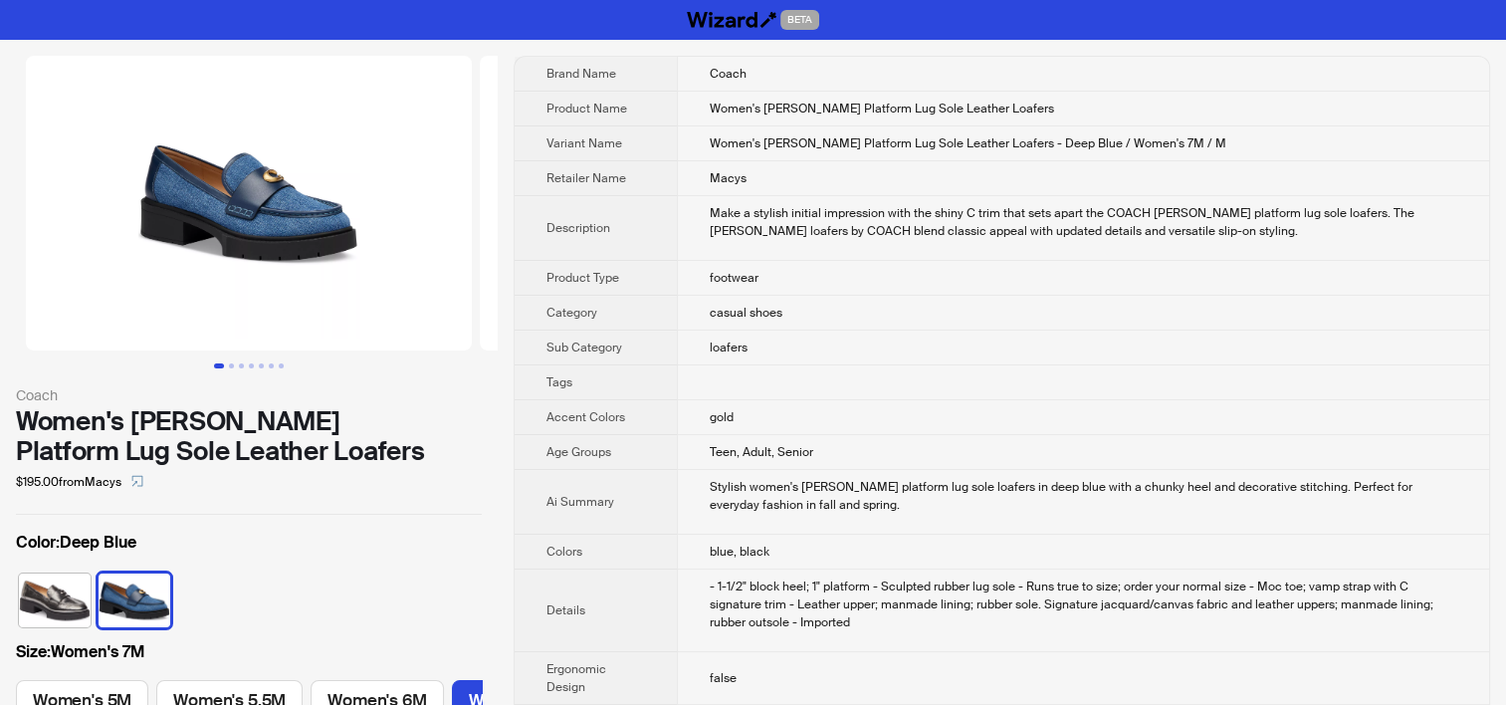
scroll to position [0, 386]
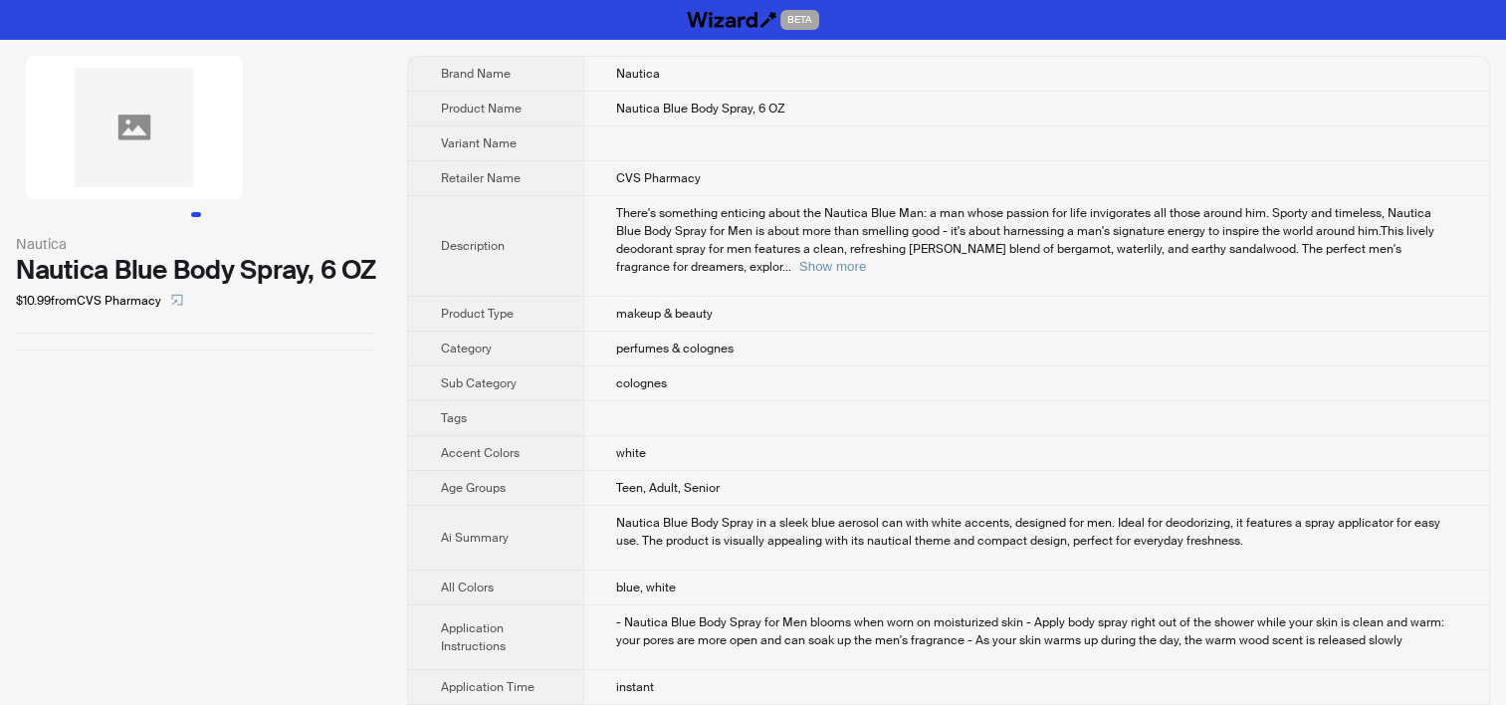
click at [926, 401] on td at bounding box center [1036, 418] width 906 height 35
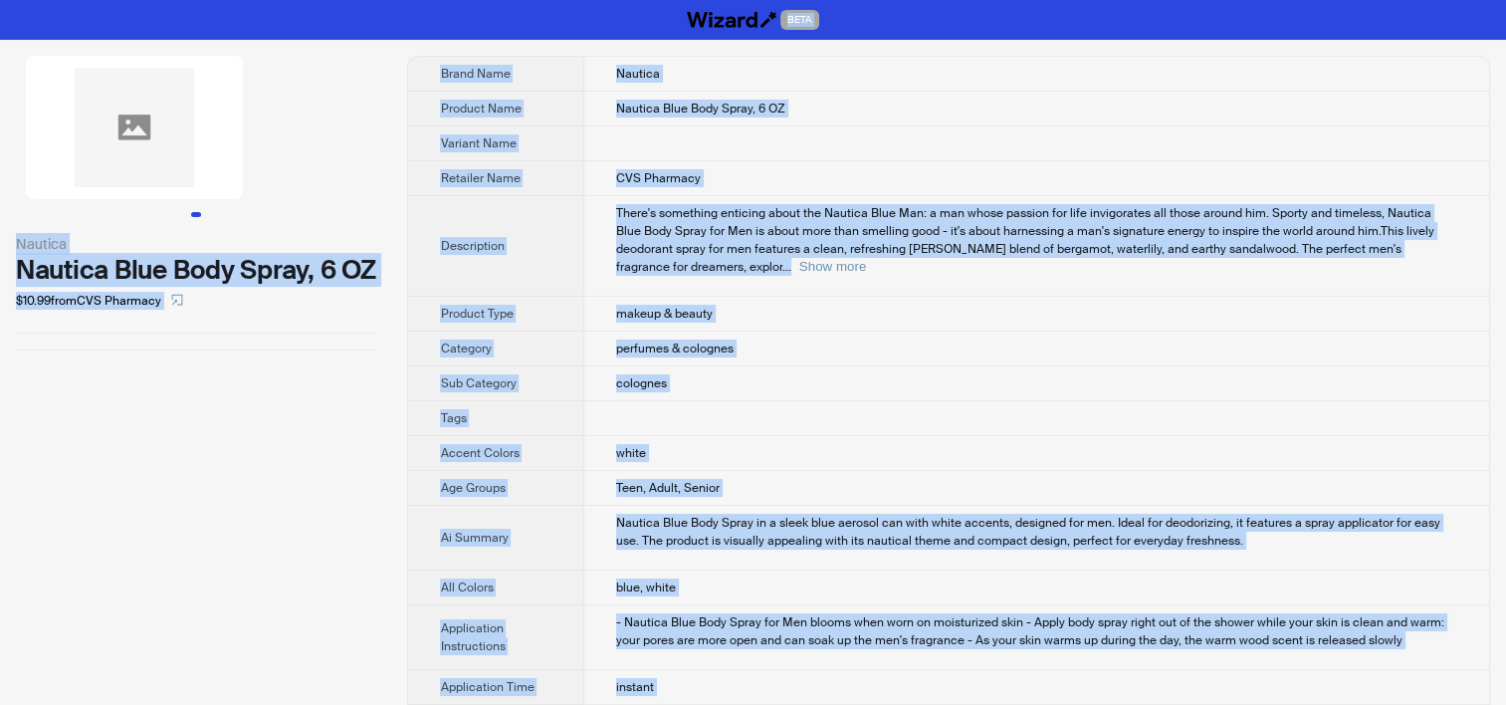
copy div "BETA Nautica Nautica Blue Body Spray, 6 OZ $10.99 from CVS Pharmacy Brand Name …"
click at [725, 297] on td "makeup & beauty" at bounding box center [1036, 314] width 906 height 35
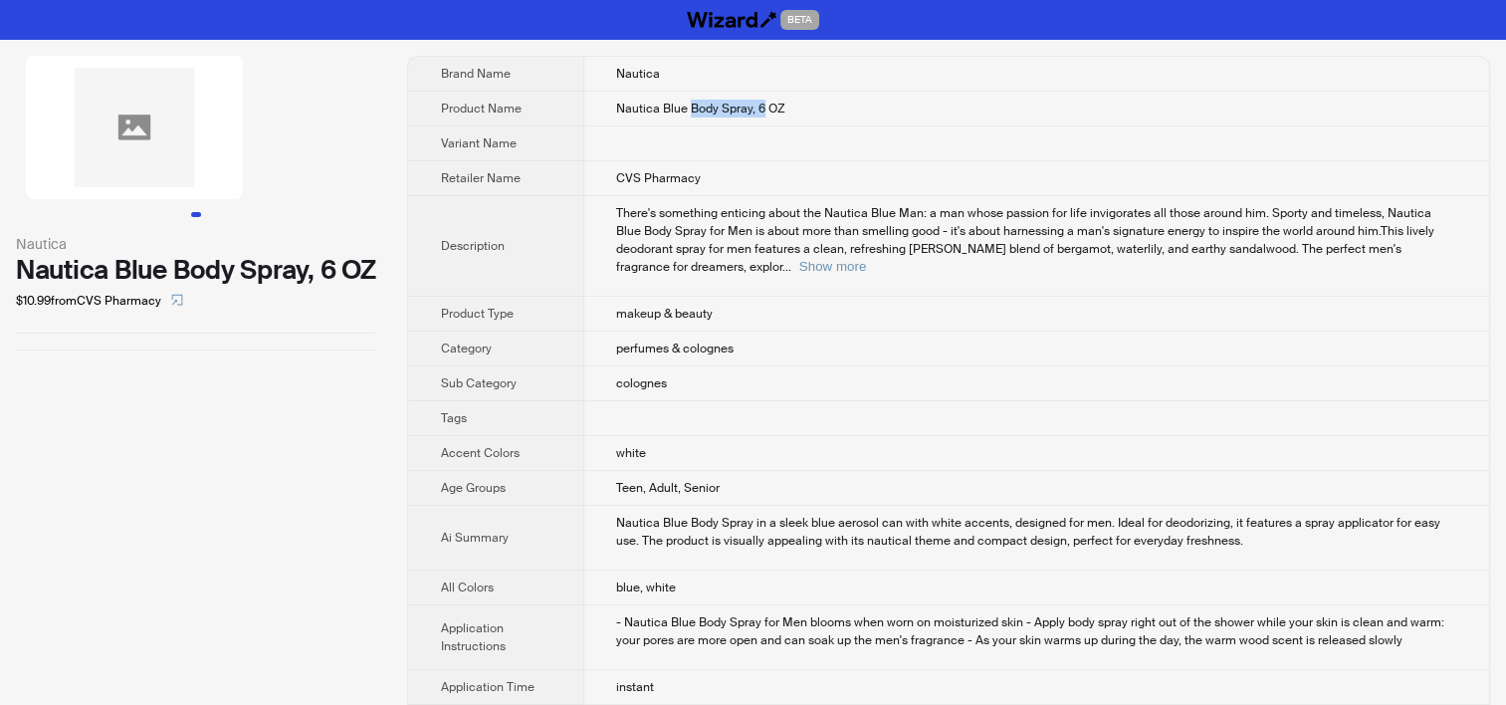
drag, startPoint x: 668, startPoint y: 104, endPoint x: 737, endPoint y: 104, distance: 68.7
click at [737, 104] on span "Nautica Blue Body Spray, 6 OZ" at bounding box center [700, 109] width 169 height 16
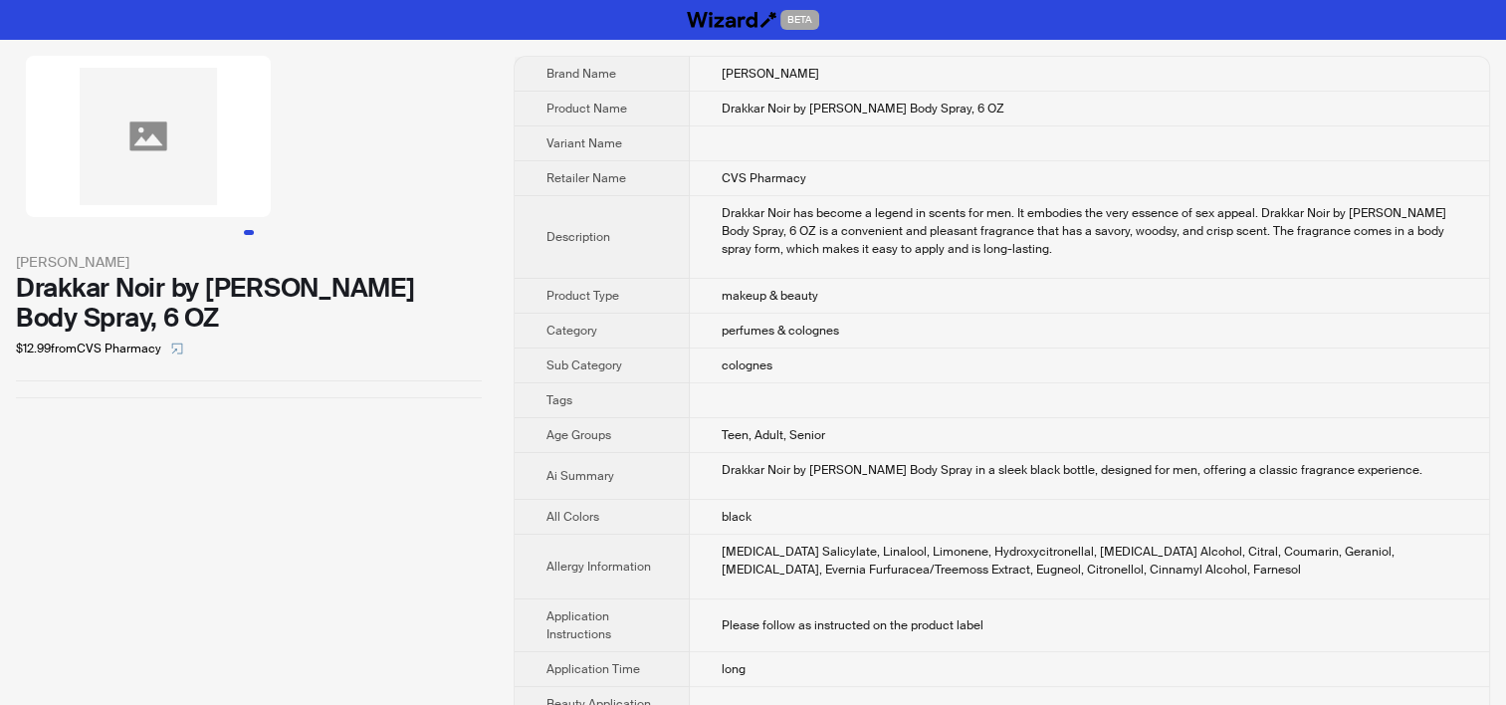
click at [808, 326] on span "perfumes & colognes" at bounding box center [780, 331] width 117 height 16
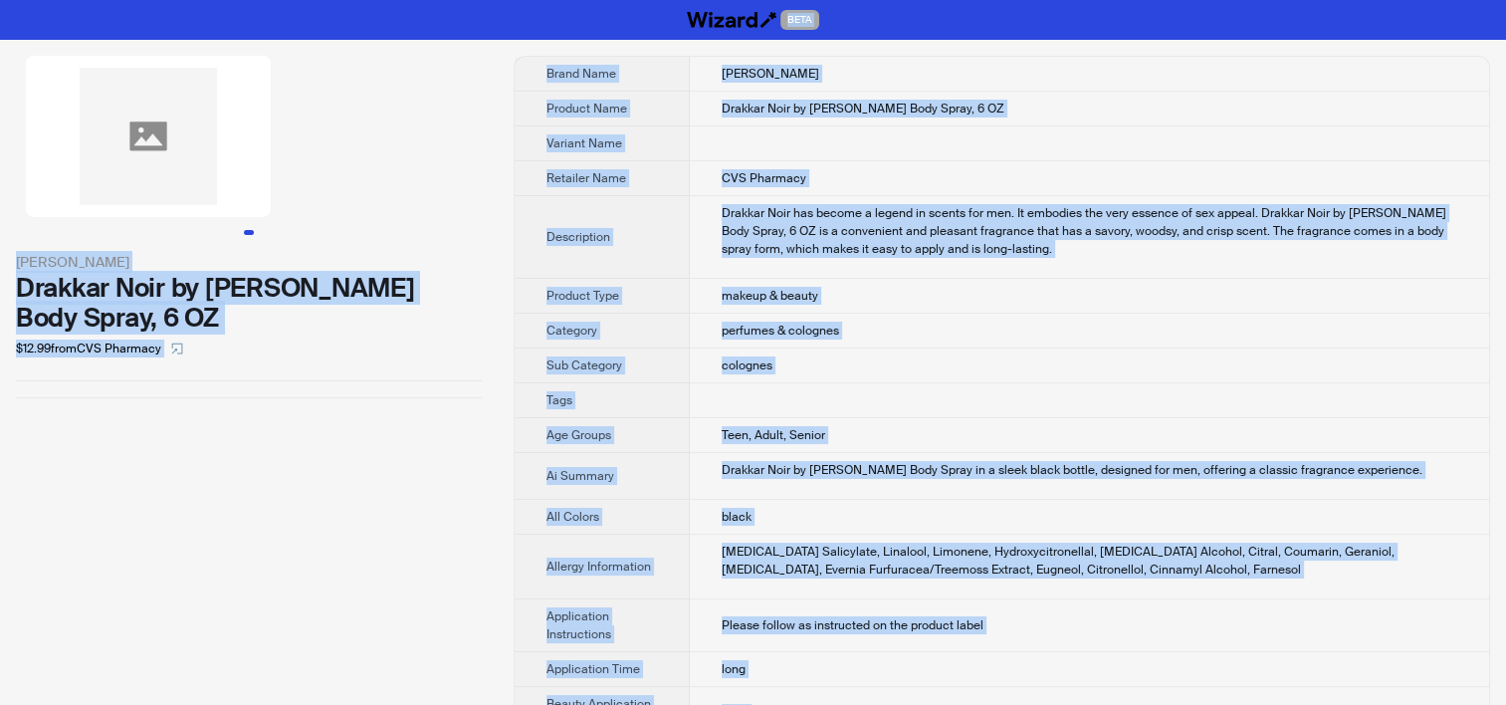
copy div "BETA [PERSON_NAME] Drakkar Noir by [PERSON_NAME] Body Spray, 6 OZ $12.99 from C…"
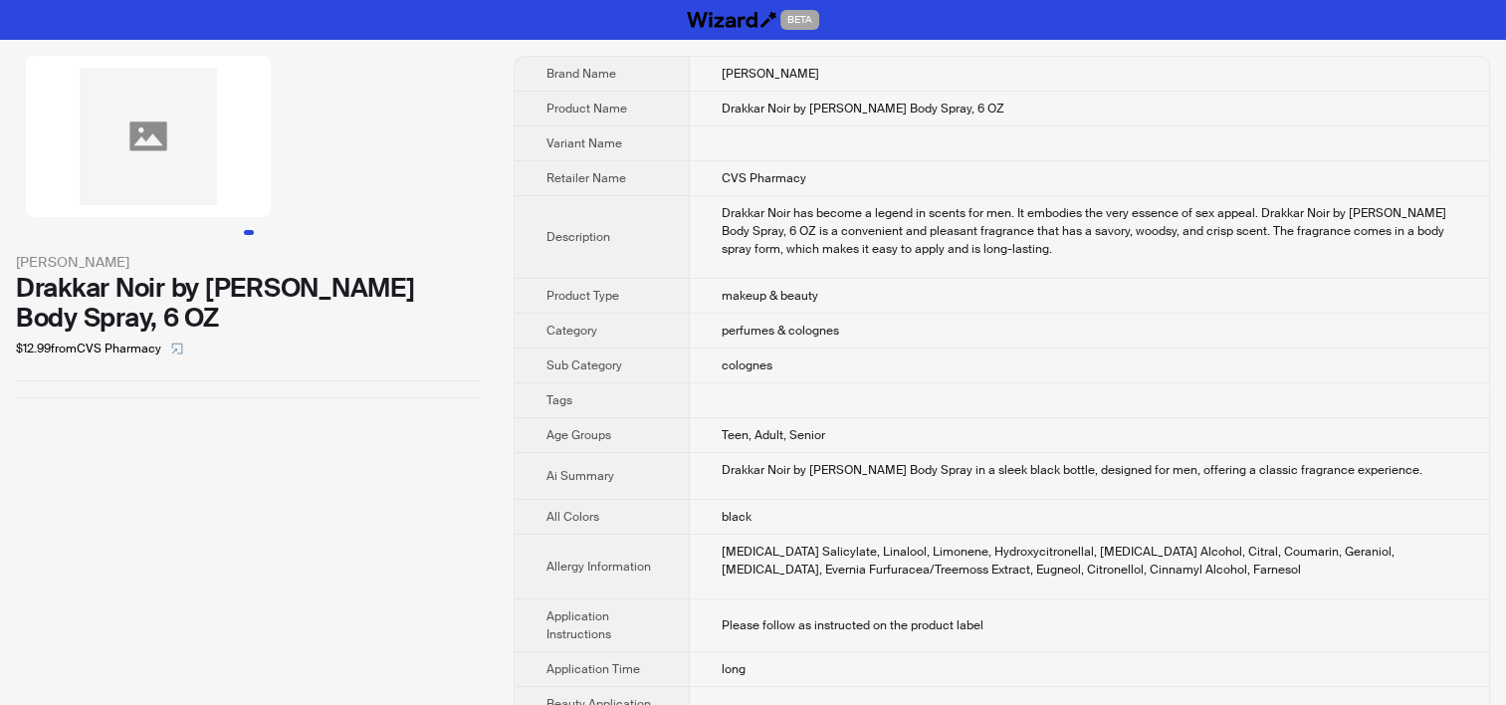
click at [792, 419] on td "Teen, Adult, Senior" at bounding box center [1089, 435] width 799 height 35
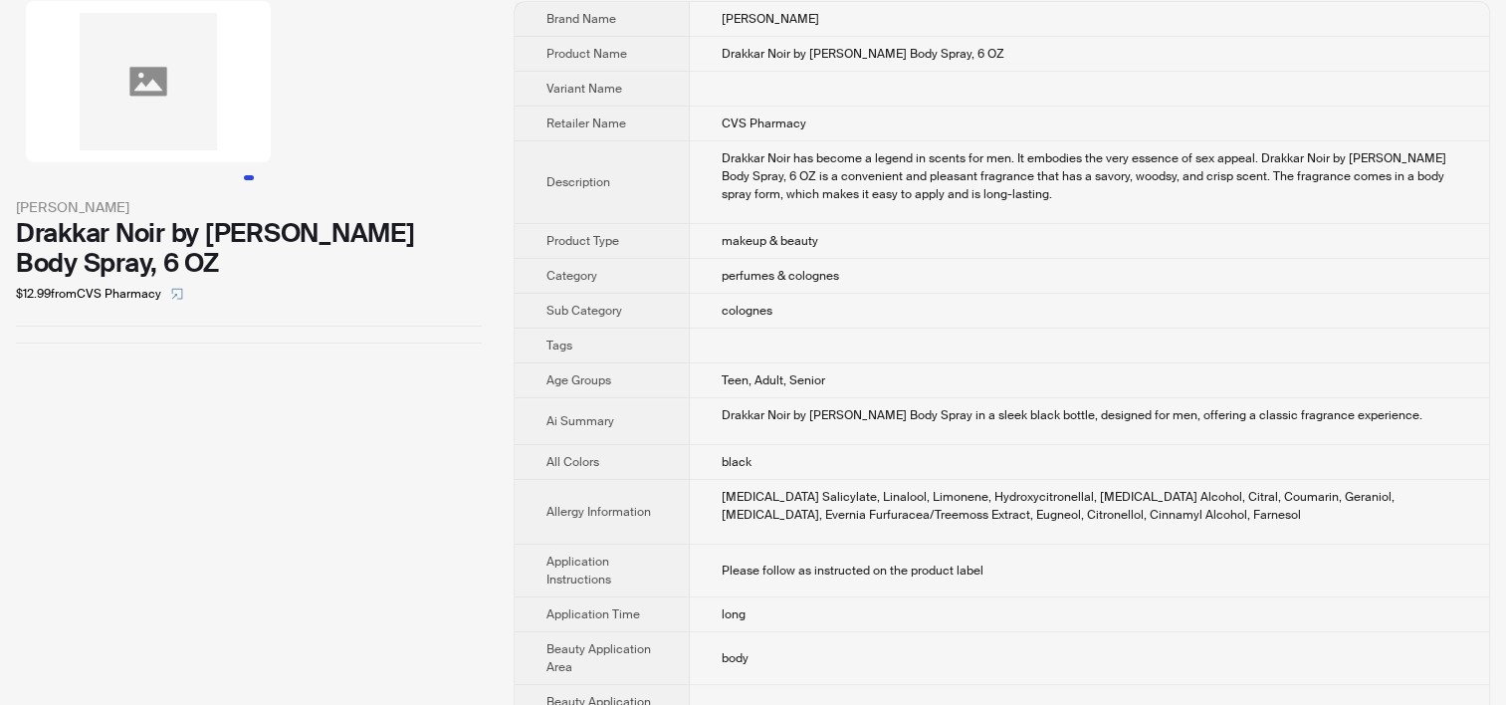
scroll to position [100, 0]
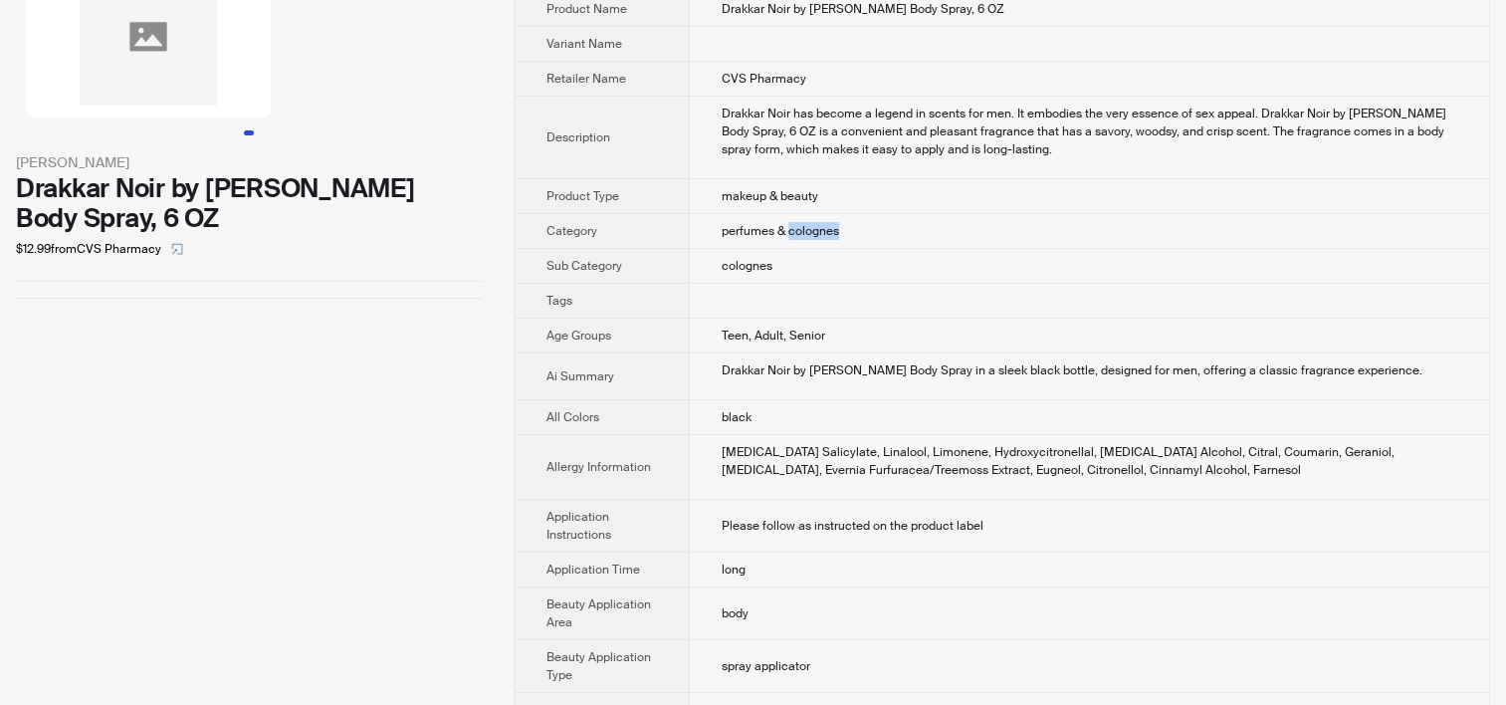
drag, startPoint x: 767, startPoint y: 226, endPoint x: 879, endPoint y: 230, distance: 111.6
click at [879, 230] on td "perfumes & colognes" at bounding box center [1089, 231] width 799 height 35
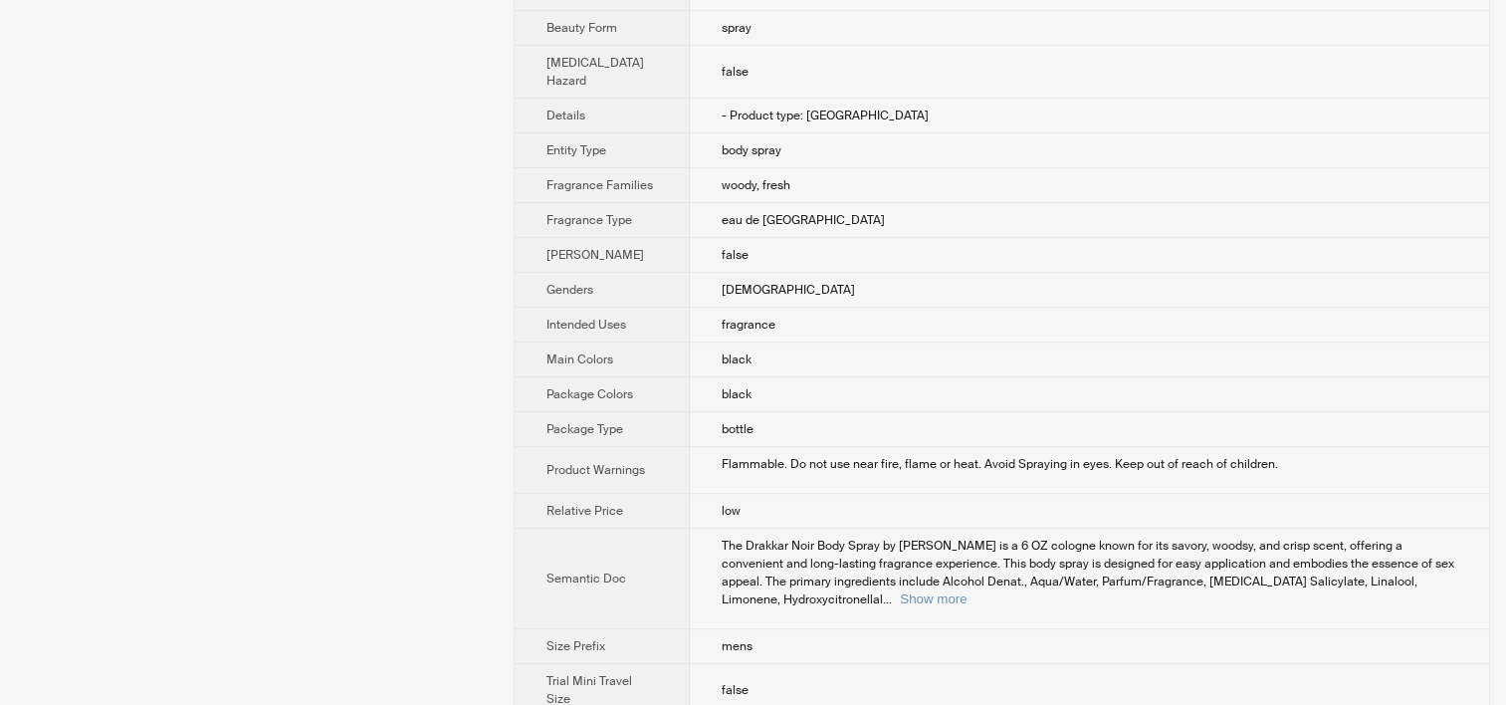
scroll to position [733, 0]
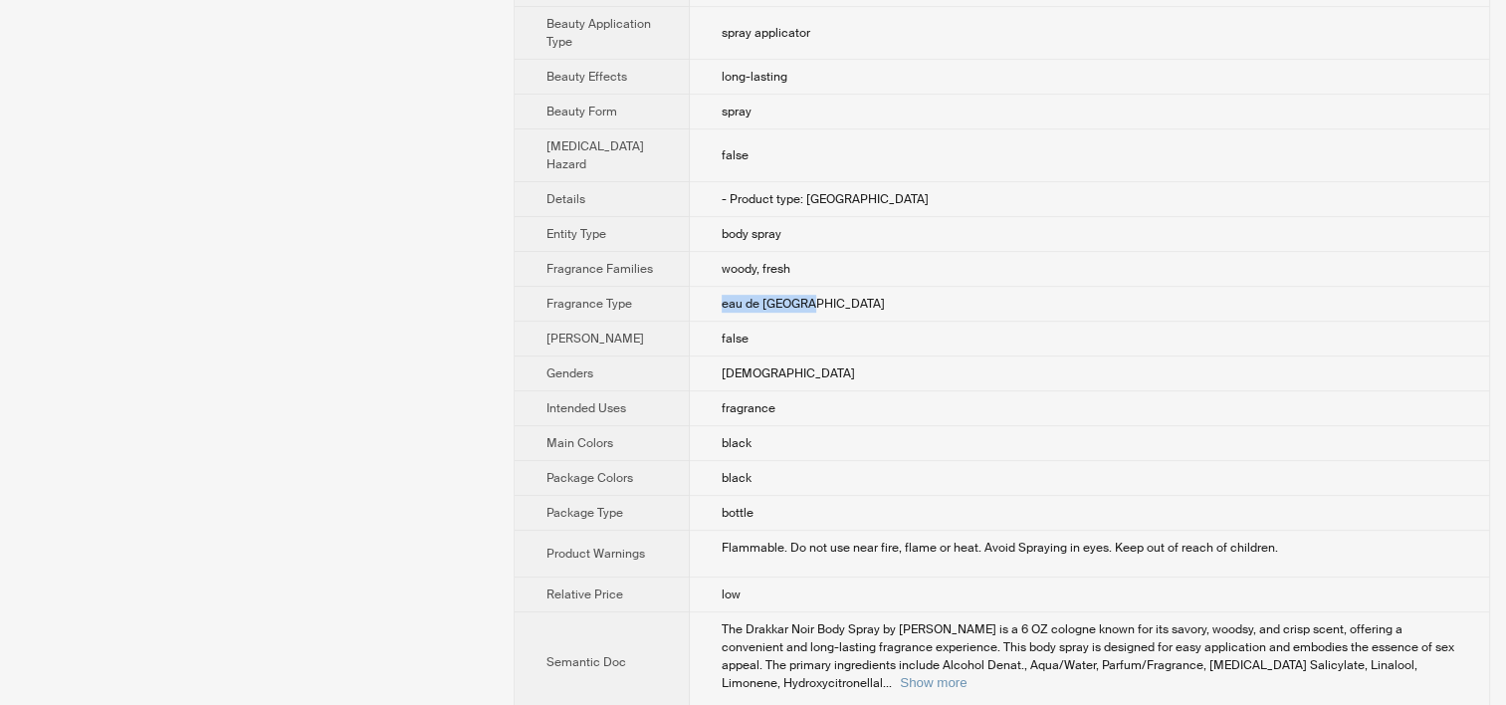
drag, startPoint x: 696, startPoint y: 368, endPoint x: 798, endPoint y: 370, distance: 102.5
click at [798, 322] on td "eau de [GEOGRAPHIC_DATA]" at bounding box center [1089, 304] width 799 height 35
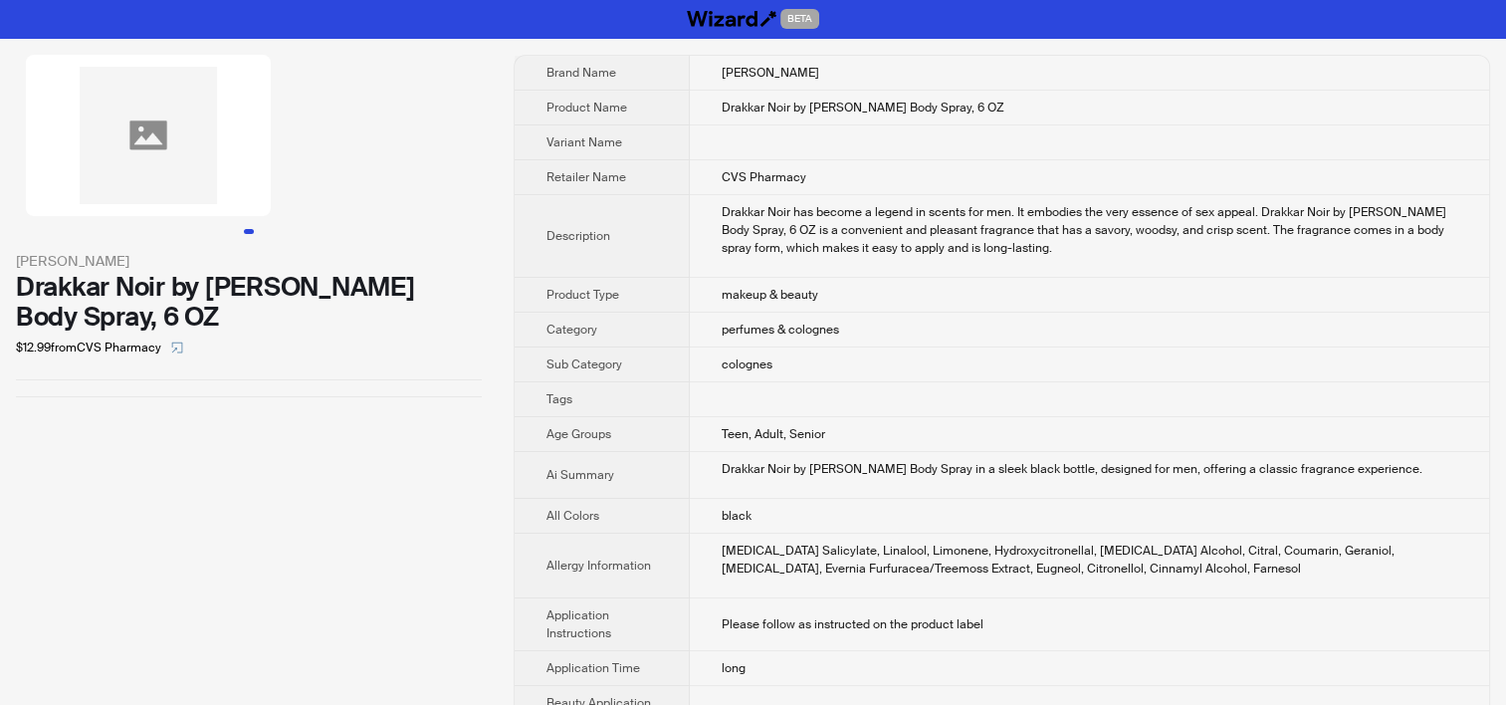
scroll to position [0, 0]
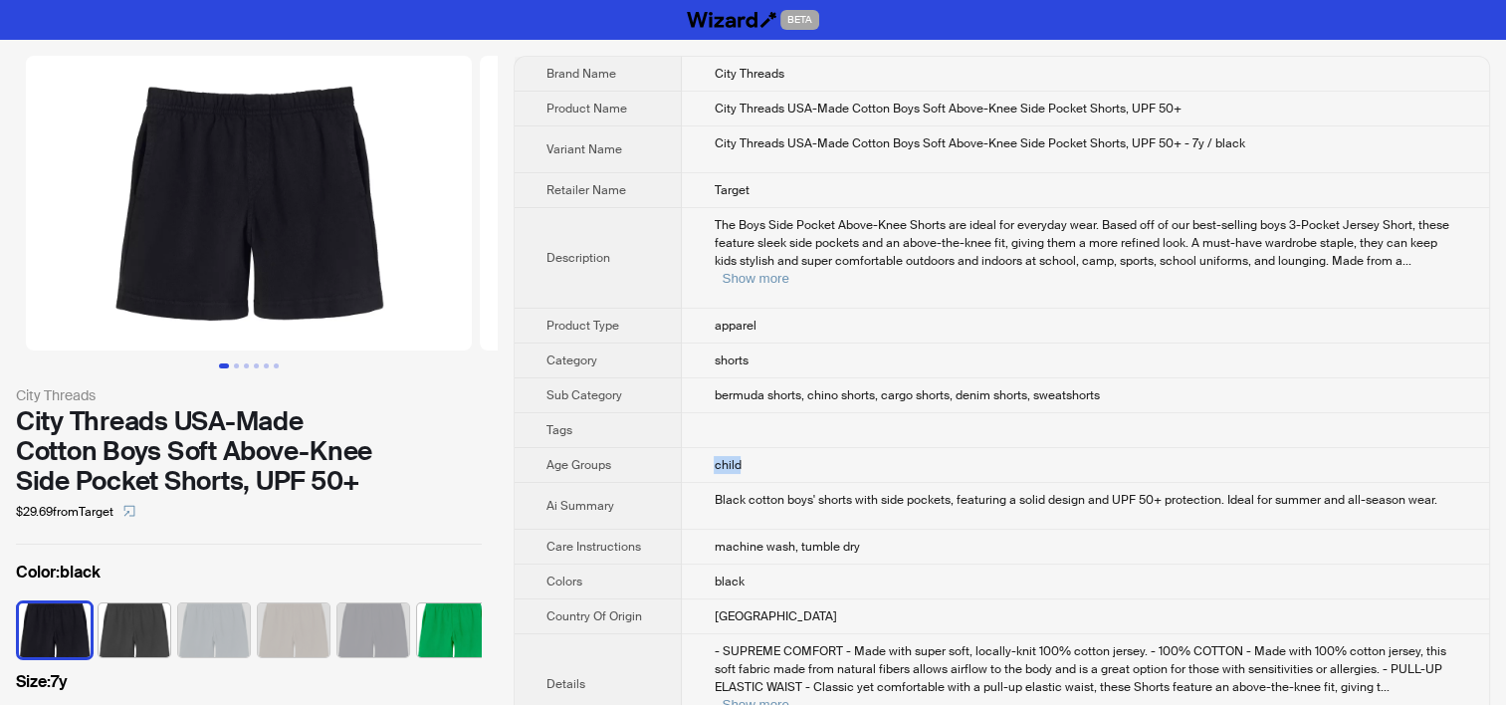
drag, startPoint x: 709, startPoint y: 446, endPoint x: 785, endPoint y: 442, distance: 76.7
click at [785, 448] on td "child" at bounding box center [1085, 465] width 807 height 35
